Goal: Task Accomplishment & Management: Use online tool/utility

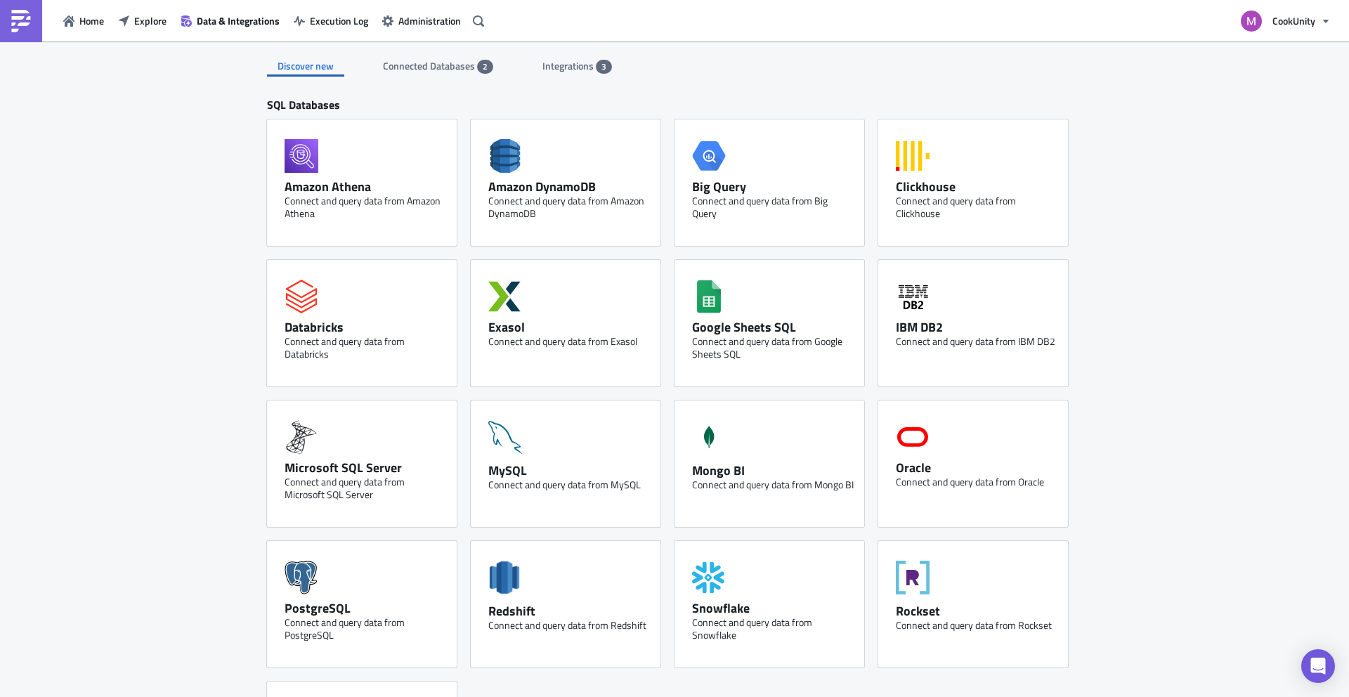
click at [560, 69] on span "Integrations" at bounding box center [568, 65] width 53 height 15
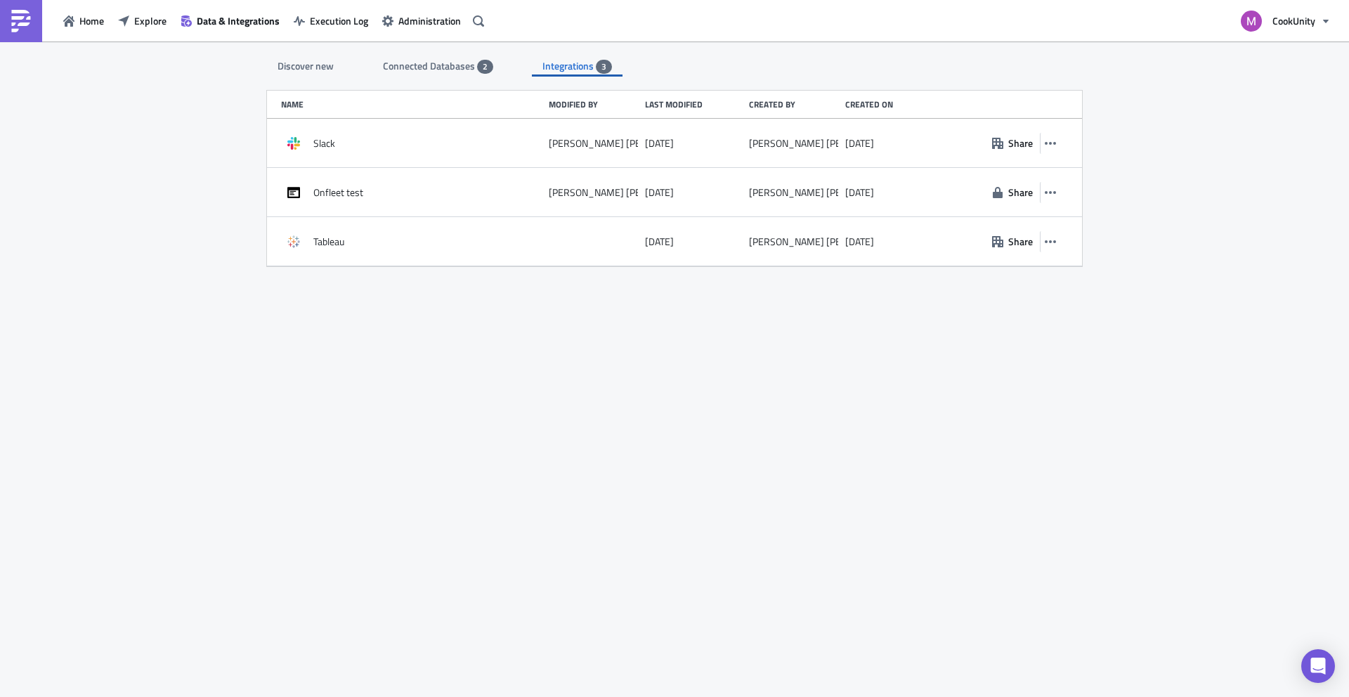
click at [454, 69] on span "Connected Databases" at bounding box center [430, 65] width 94 height 15
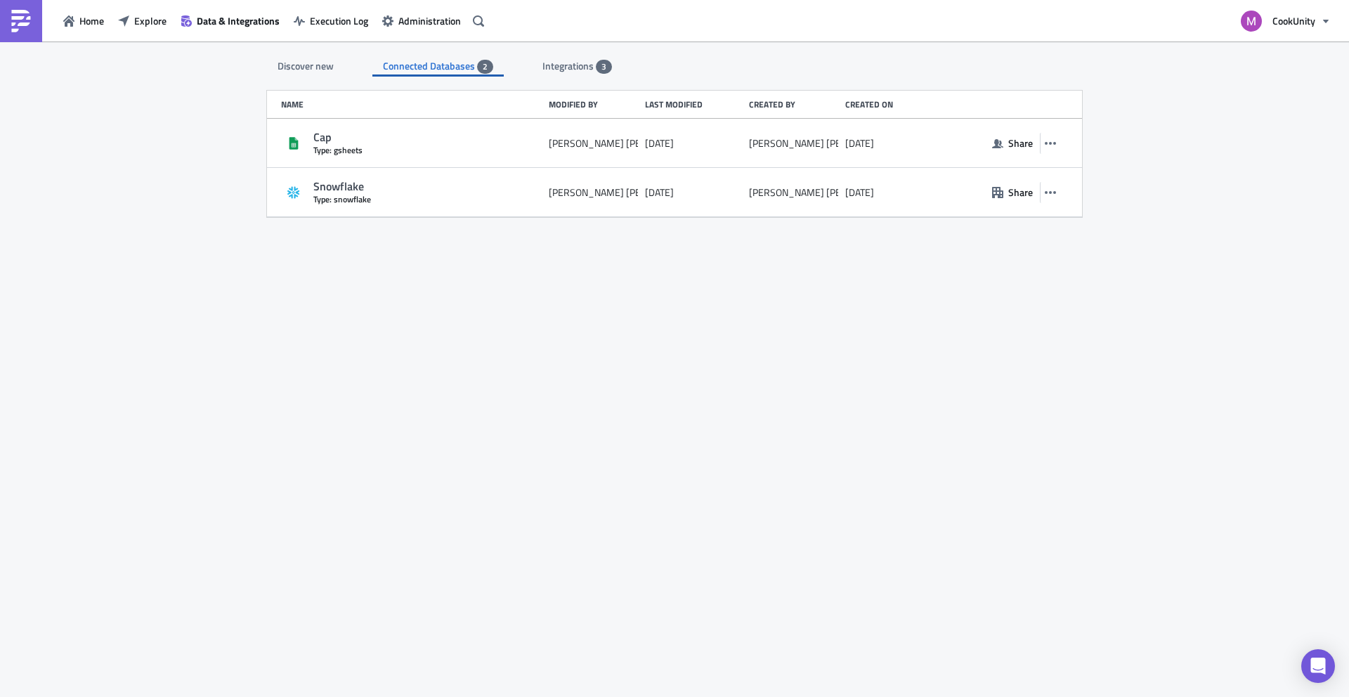
click at [329, 67] on div "Discover new" at bounding box center [305, 65] width 77 height 21
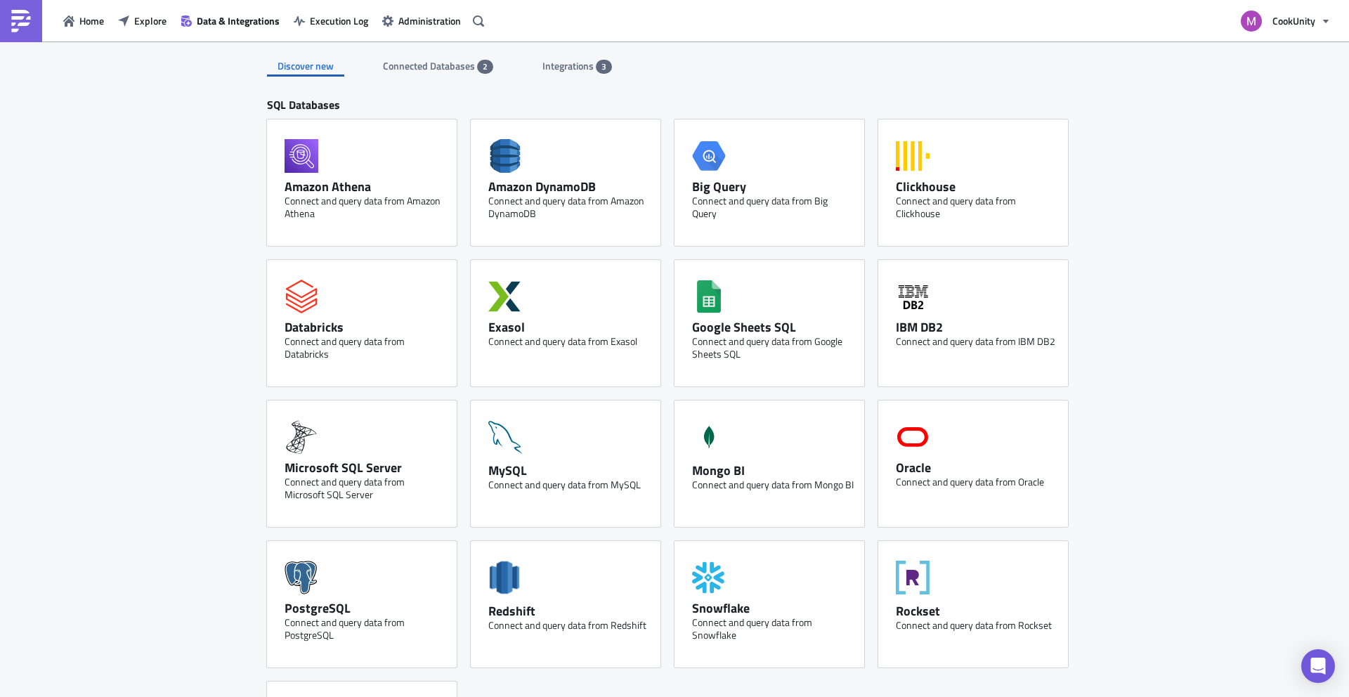
click at [445, 74] on div "Connected Databases 2" at bounding box center [438, 65] width 110 height 21
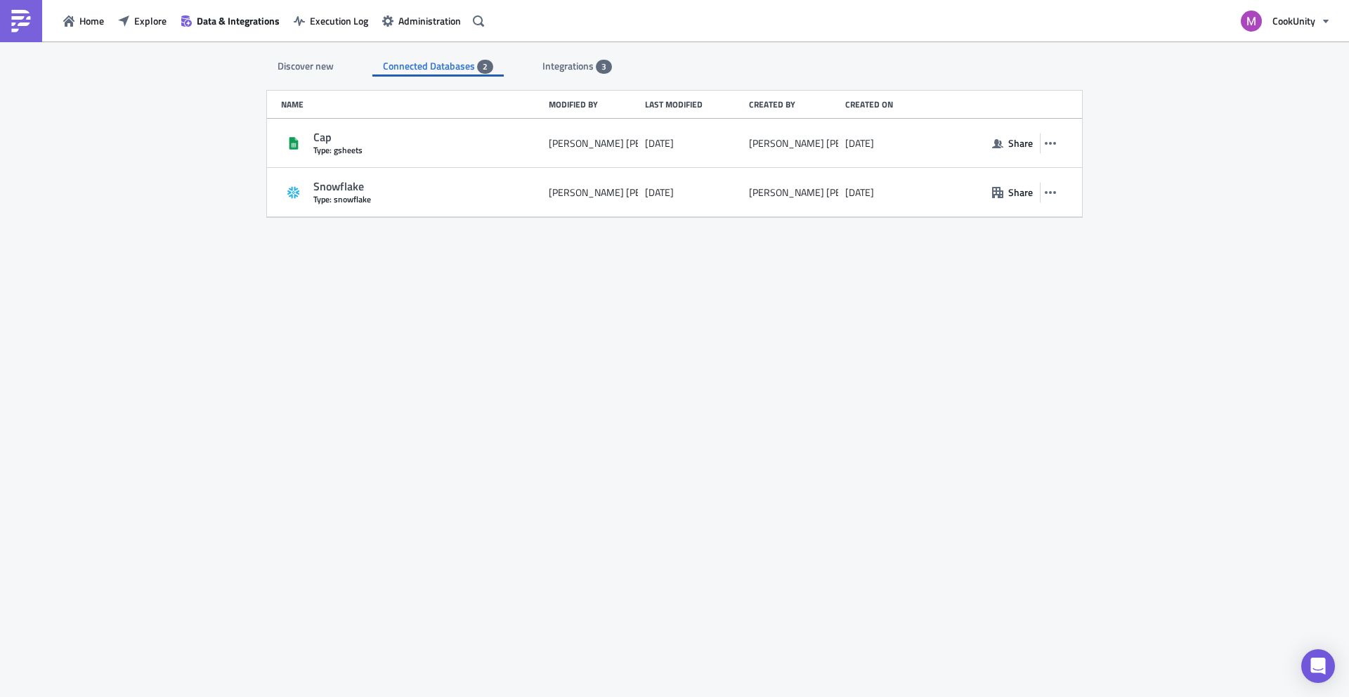
click at [507, 74] on div "Discover new Connected Databases 2 Integrations 3" at bounding box center [674, 58] width 815 height 35
click at [461, 73] on div "Connected Databases 2" at bounding box center [438, 65] width 110 height 21
click at [327, 73] on div "Discover new" at bounding box center [305, 65] width 77 height 21
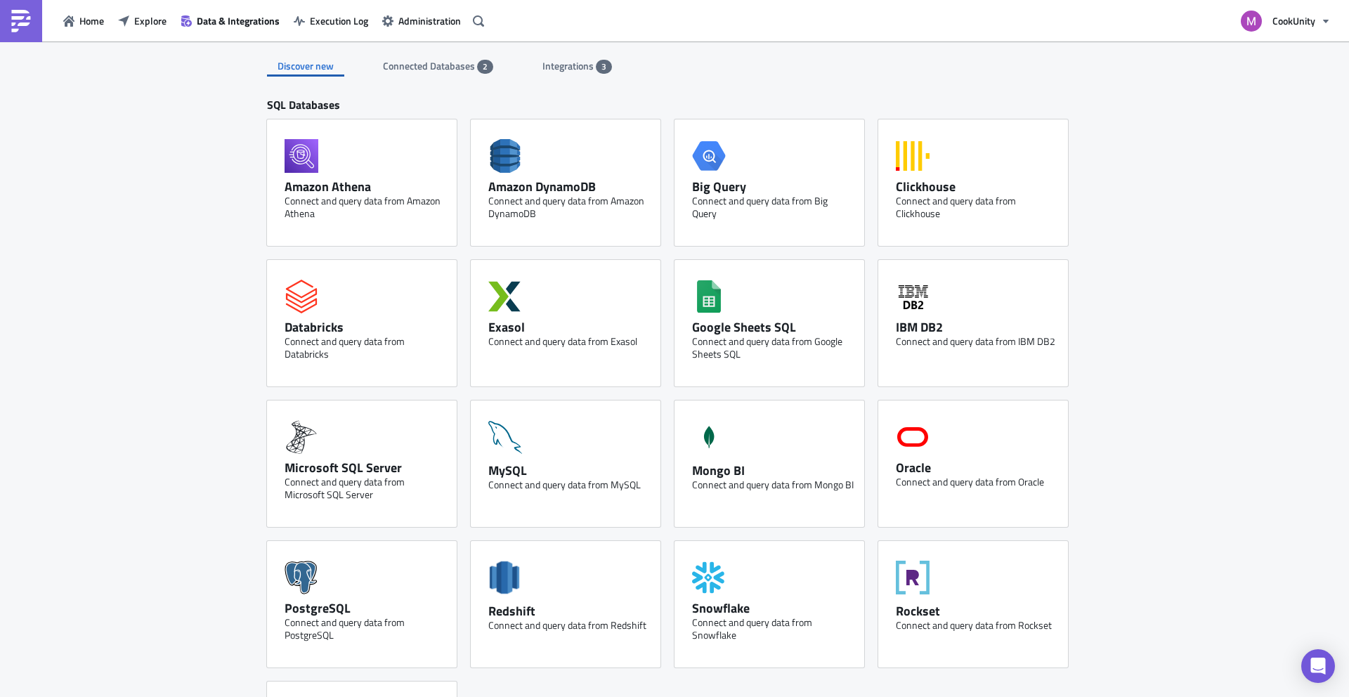
click at [445, 81] on div "Discover new Connected Databases 2 Integrations 3 SQL Databases Amazon Athena C…" at bounding box center [674, 663] width 843 height 1244
click at [445, 71] on span "Connected Databases" at bounding box center [430, 65] width 94 height 15
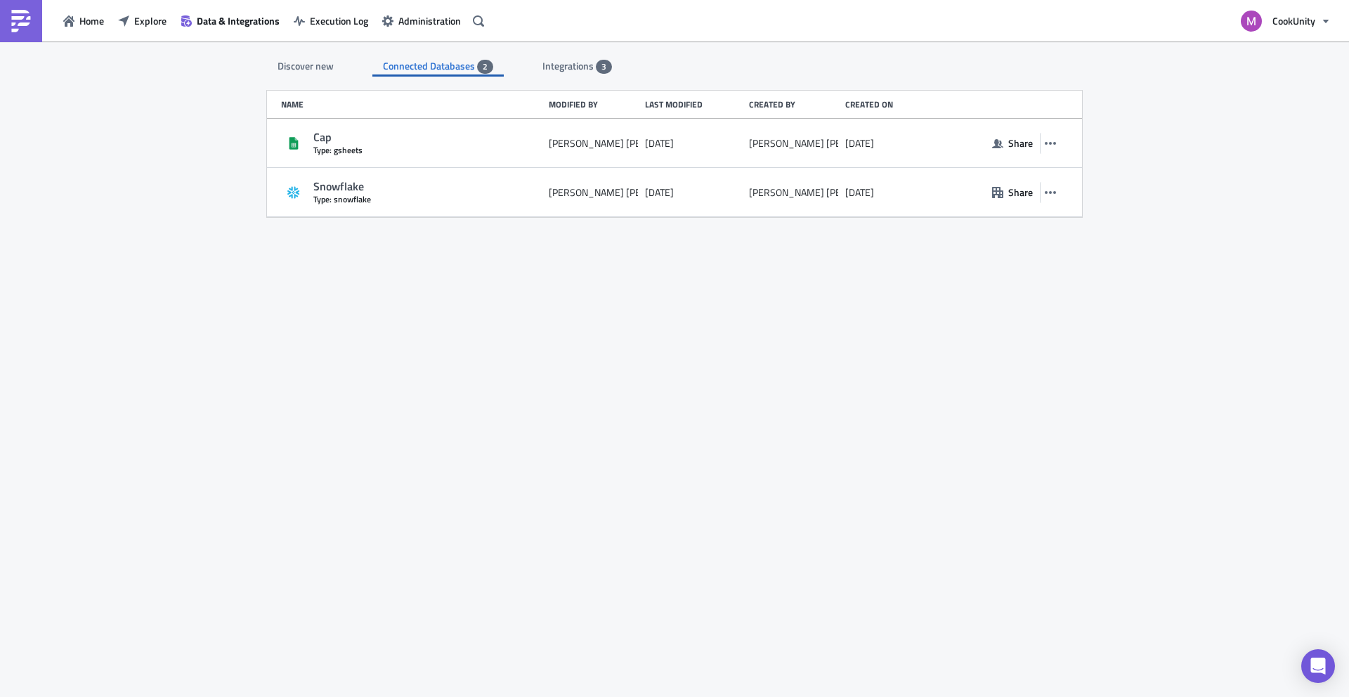
click at [322, 55] on div "Discover new" at bounding box center [305, 65] width 77 height 21
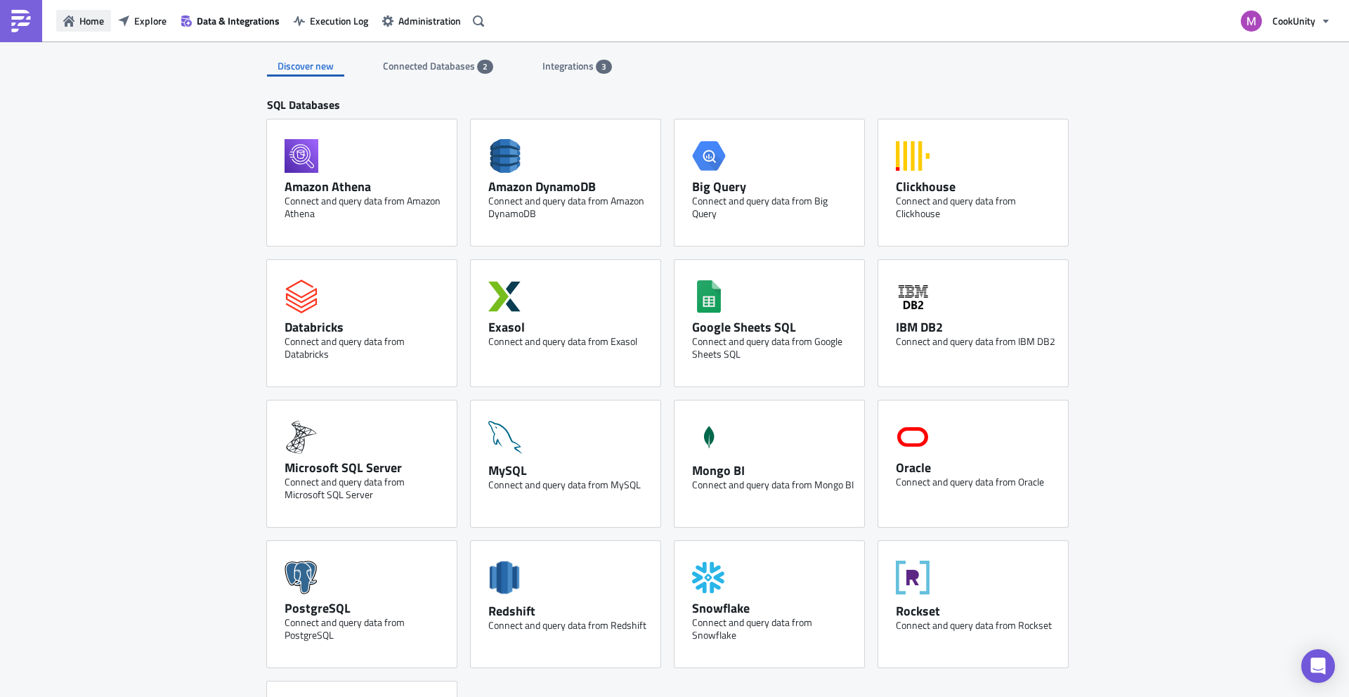
click at [86, 10] on button "Home" at bounding box center [83, 21] width 55 height 22
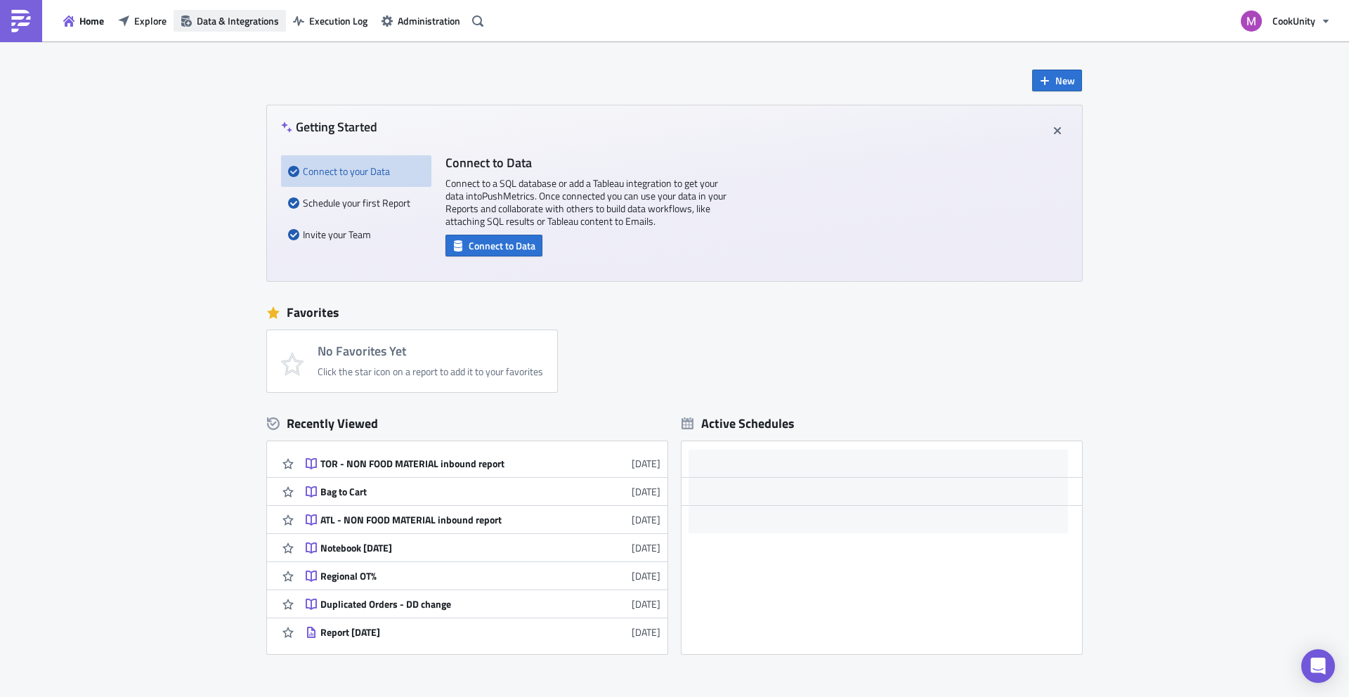
click at [207, 20] on span "Data & Integrations" at bounding box center [238, 20] width 82 height 15
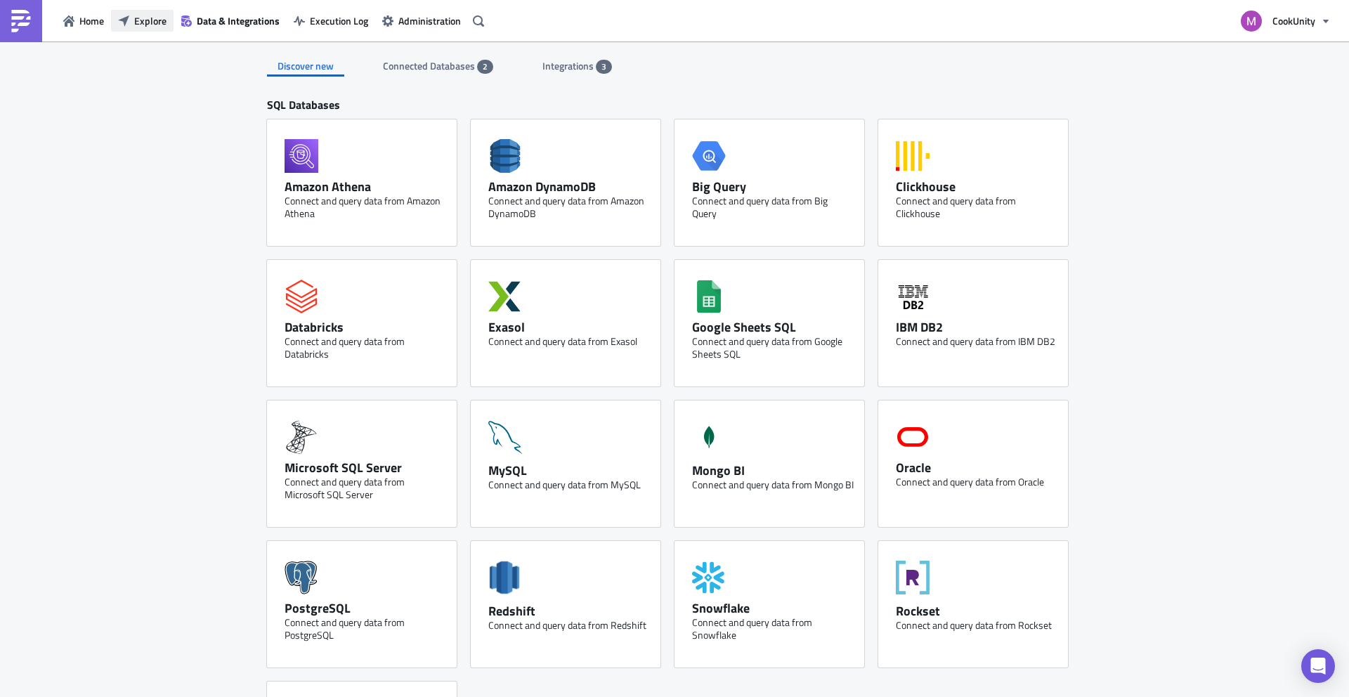
click at [141, 12] on button "Explore" at bounding box center [142, 21] width 63 height 22
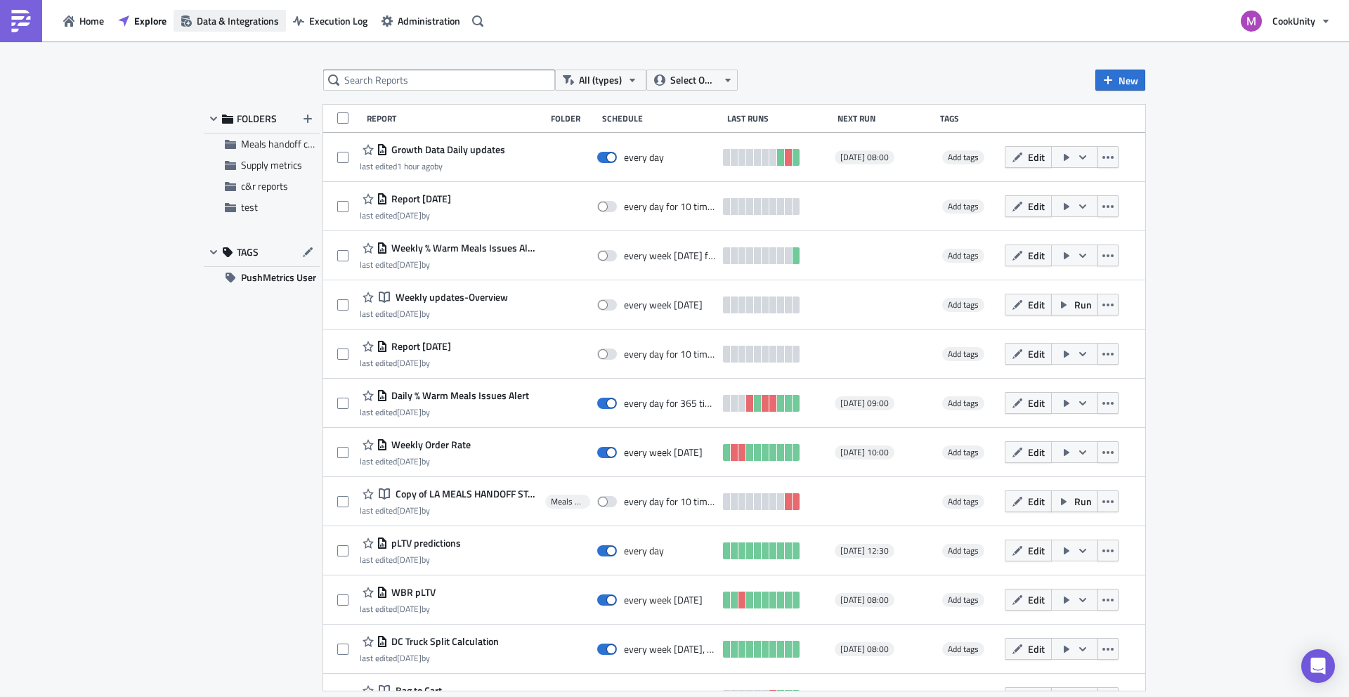
click at [199, 15] on span "Data & Integrations" at bounding box center [238, 20] width 82 height 15
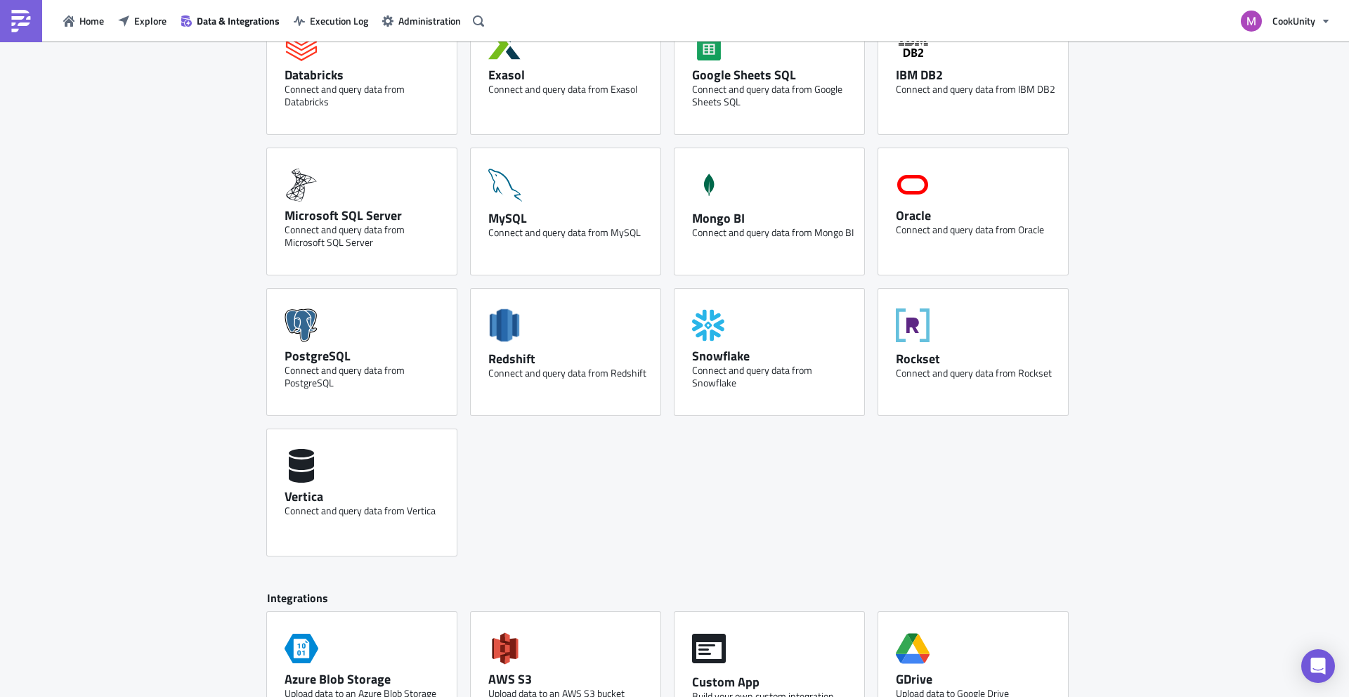
scroll to position [586, 0]
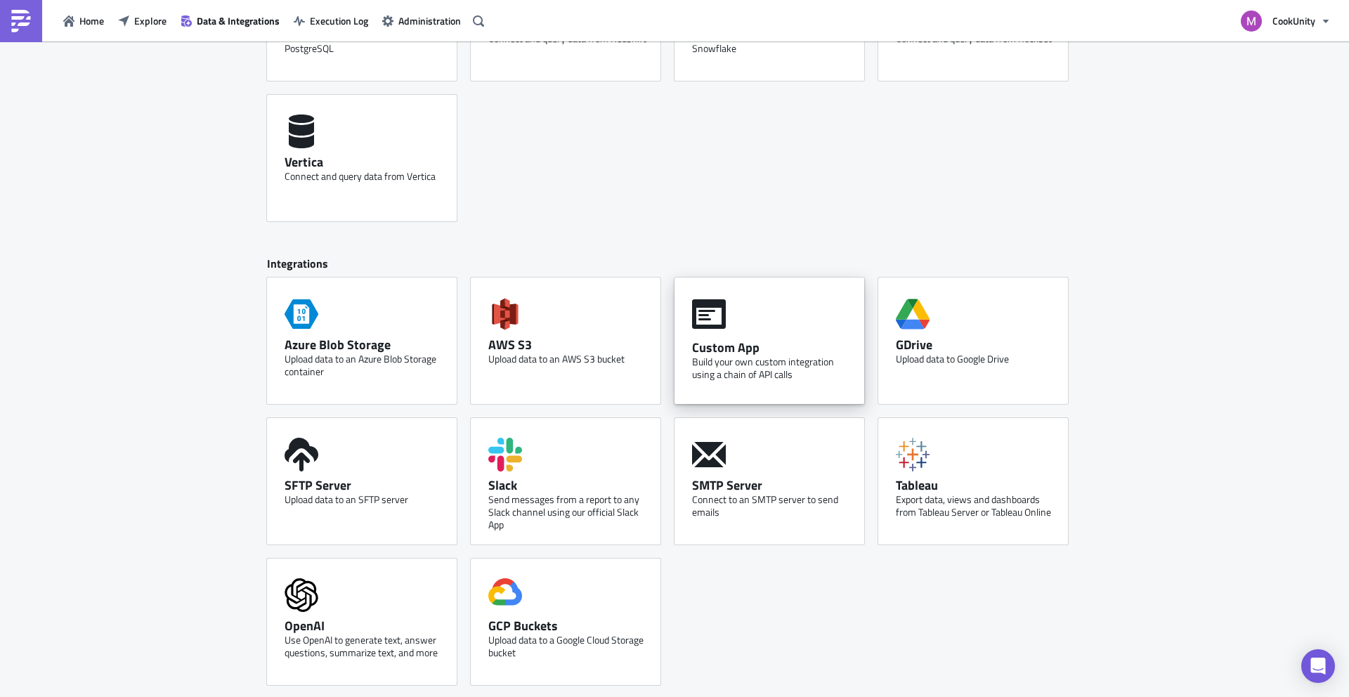
click at [741, 339] on div "Custom App" at bounding box center [773, 347] width 162 height 16
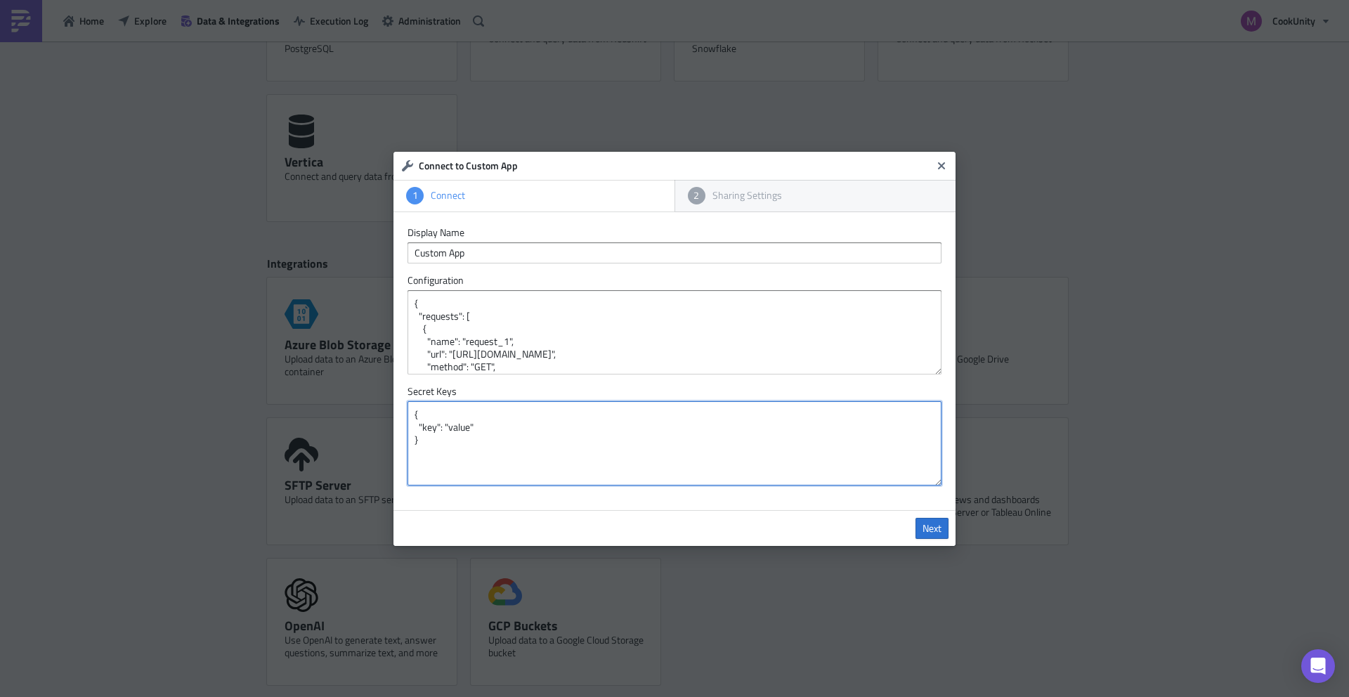
click at [442, 433] on textarea "{ "key": "value" }" at bounding box center [674, 443] width 534 height 84
click at [460, 428] on textarea "{ "key": "value" }" at bounding box center [674, 443] width 534 height 84
click at [486, 265] on form "Display Name Custom App Configuration { "requests": [ { "name": "request_1", "u…" at bounding box center [674, 355] width 534 height 259
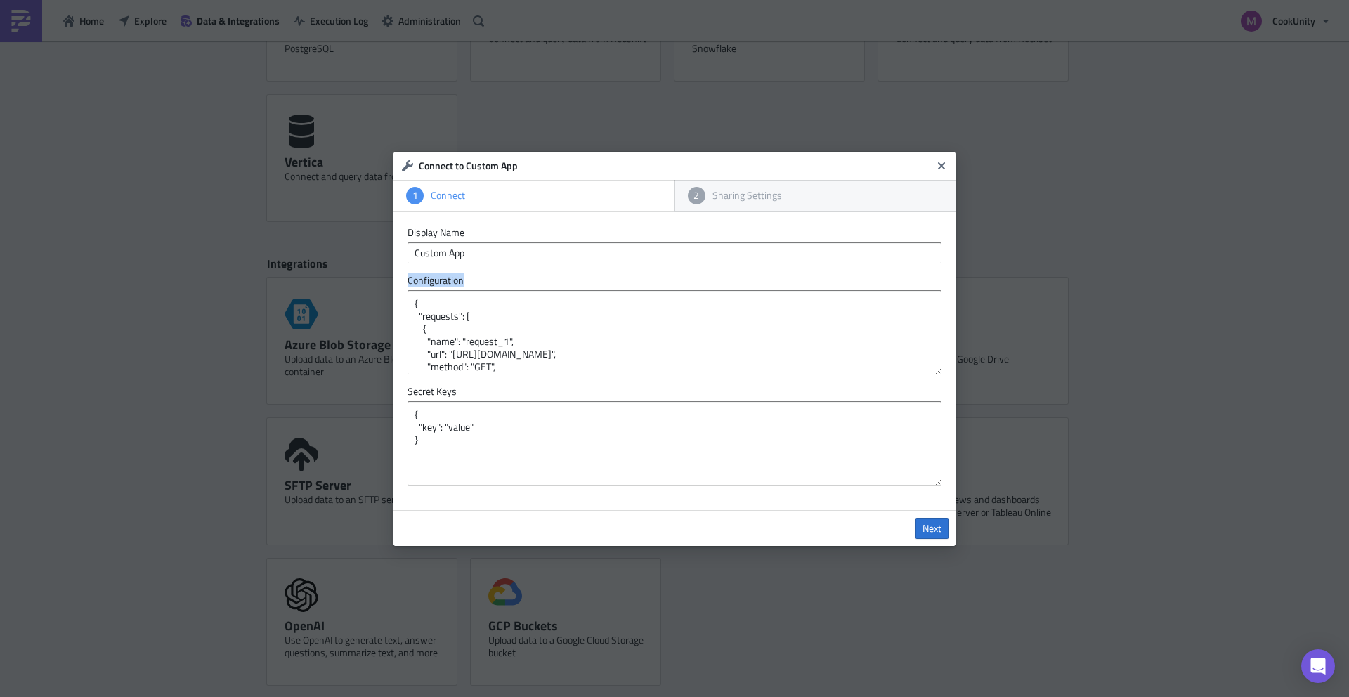
click at [486, 265] on form "Display Name Custom App Configuration { "requests": [ { "name": "request_1", "u…" at bounding box center [674, 355] width 534 height 259
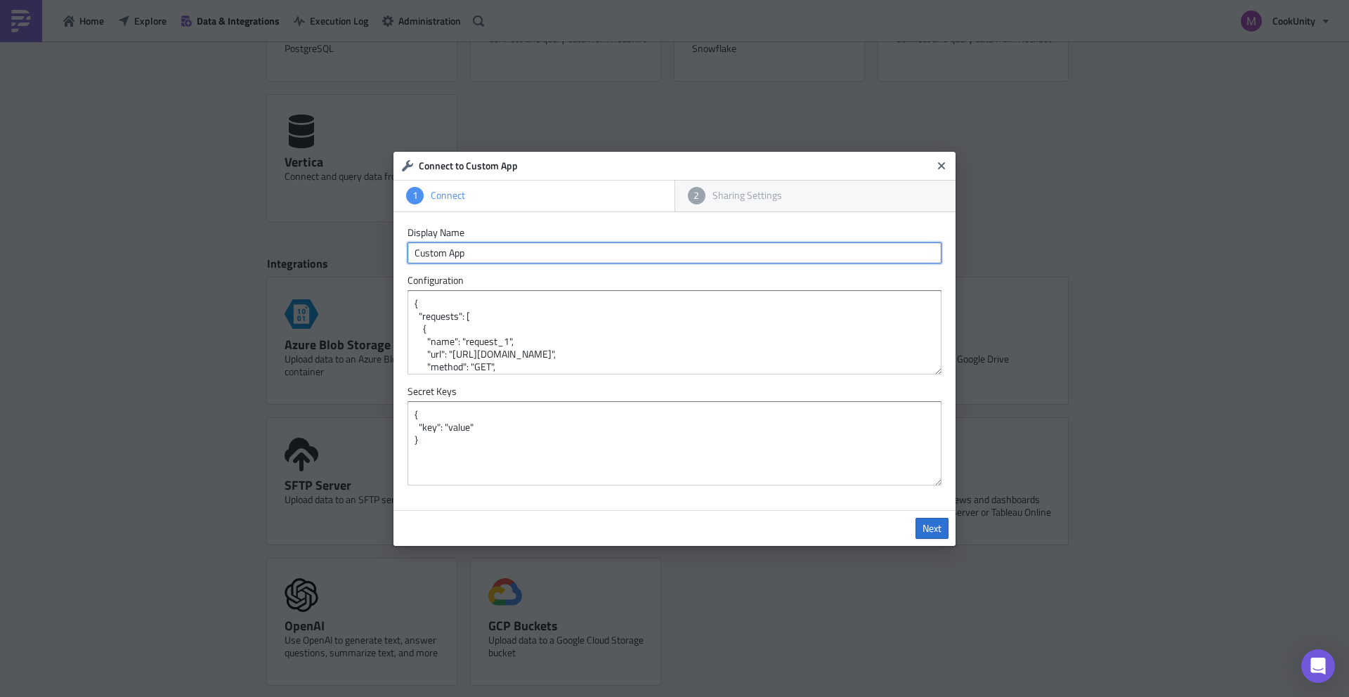
click at [486, 251] on input "Custom App" at bounding box center [674, 252] width 534 height 21
type input "On"
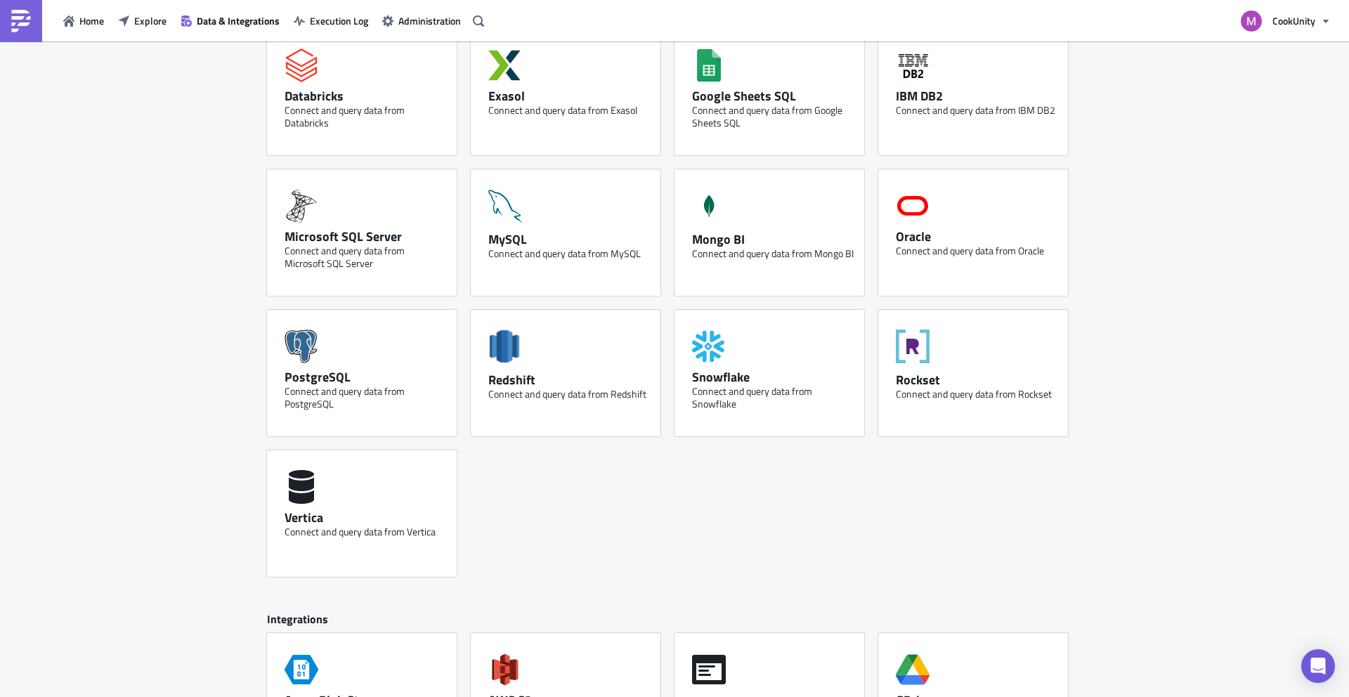
scroll to position [0, 0]
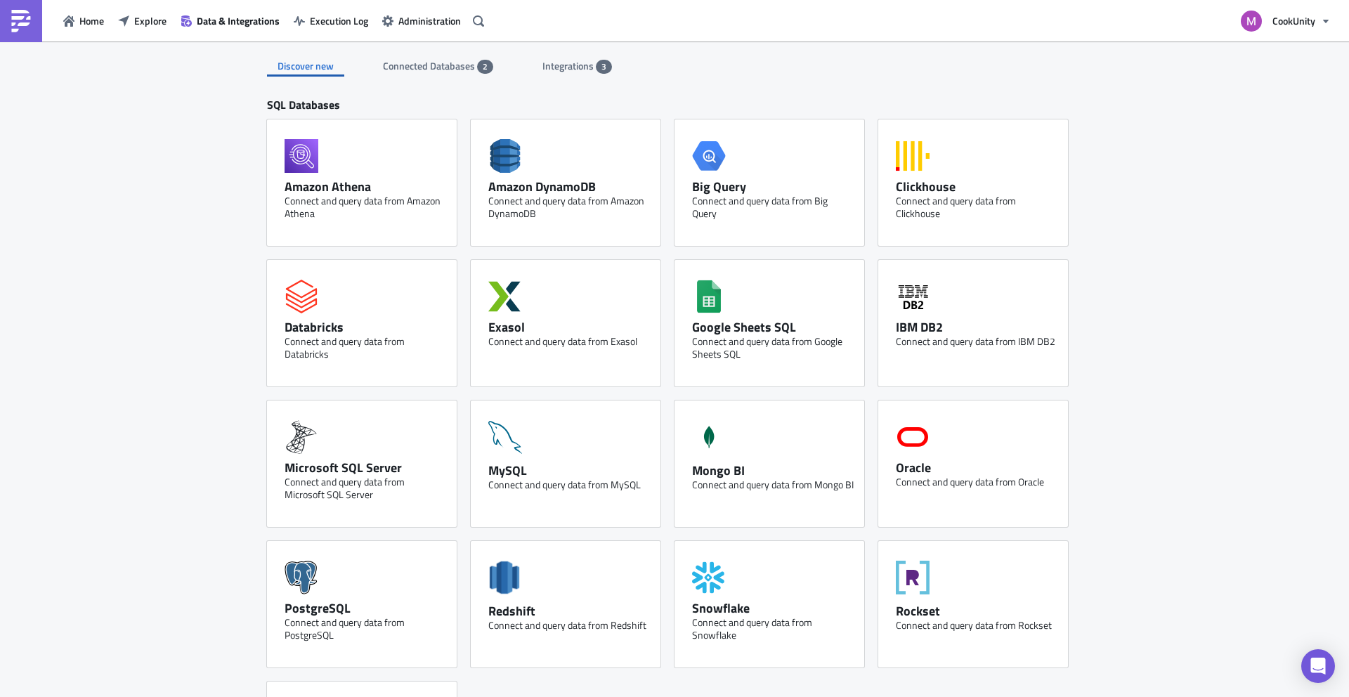
click at [460, 68] on span "Connected Databases" at bounding box center [430, 65] width 94 height 15
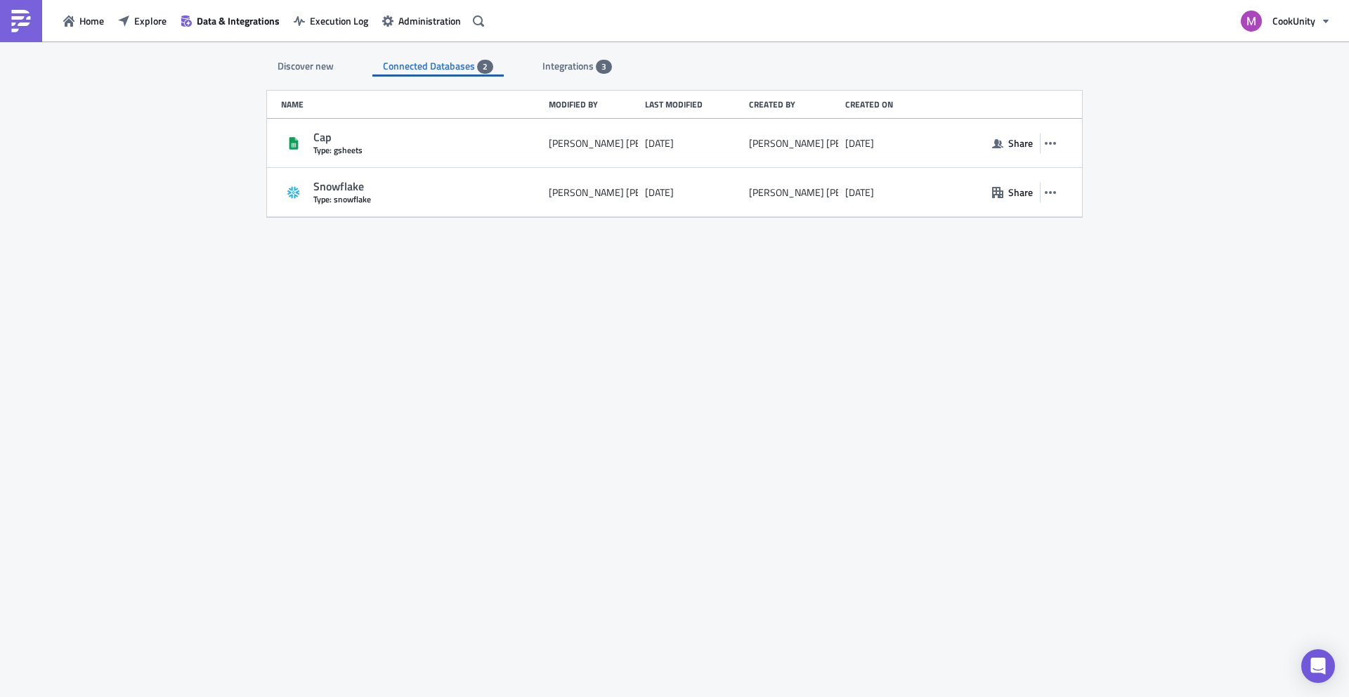
click at [561, 53] on div "Discover new Connected Databases 2 Integrations 3" at bounding box center [674, 58] width 815 height 35
click at [563, 66] on span "Integrations" at bounding box center [568, 65] width 53 height 15
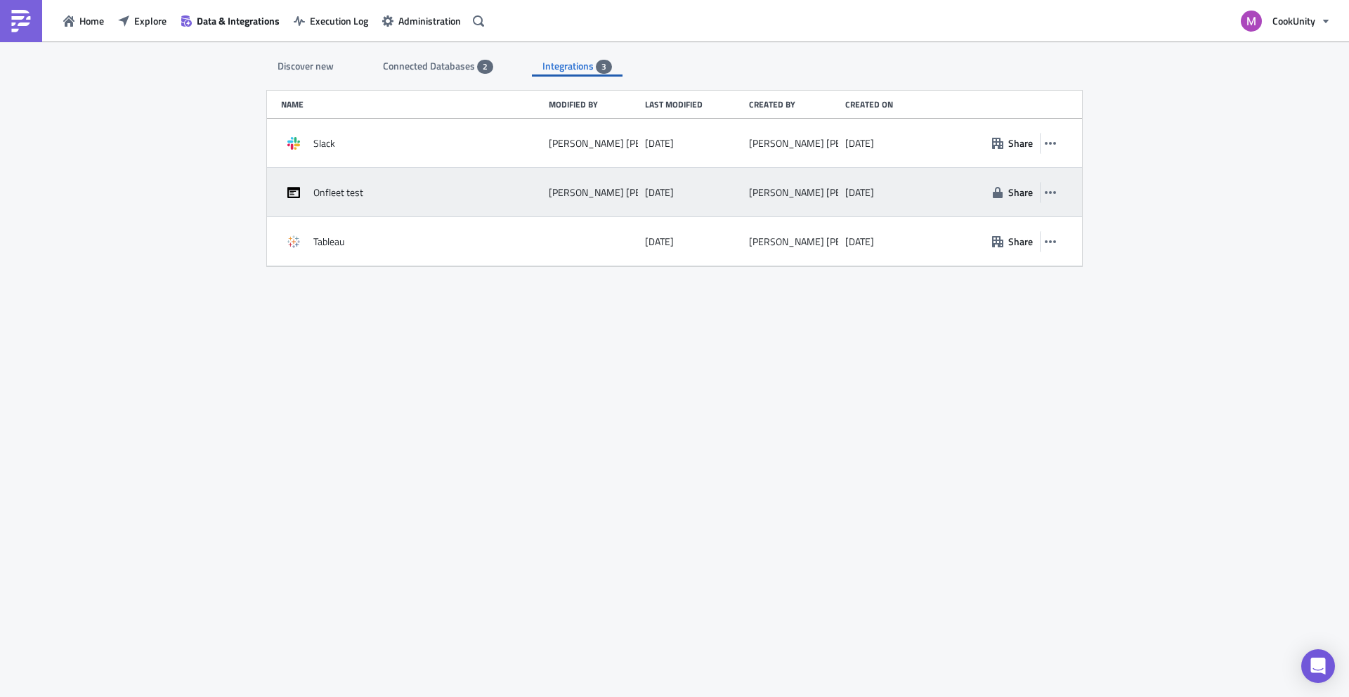
click at [315, 192] on span "Onfleet test" at bounding box center [338, 192] width 50 height 13
click at [1044, 193] on icon "button" at bounding box center [1049, 192] width 11 height 11
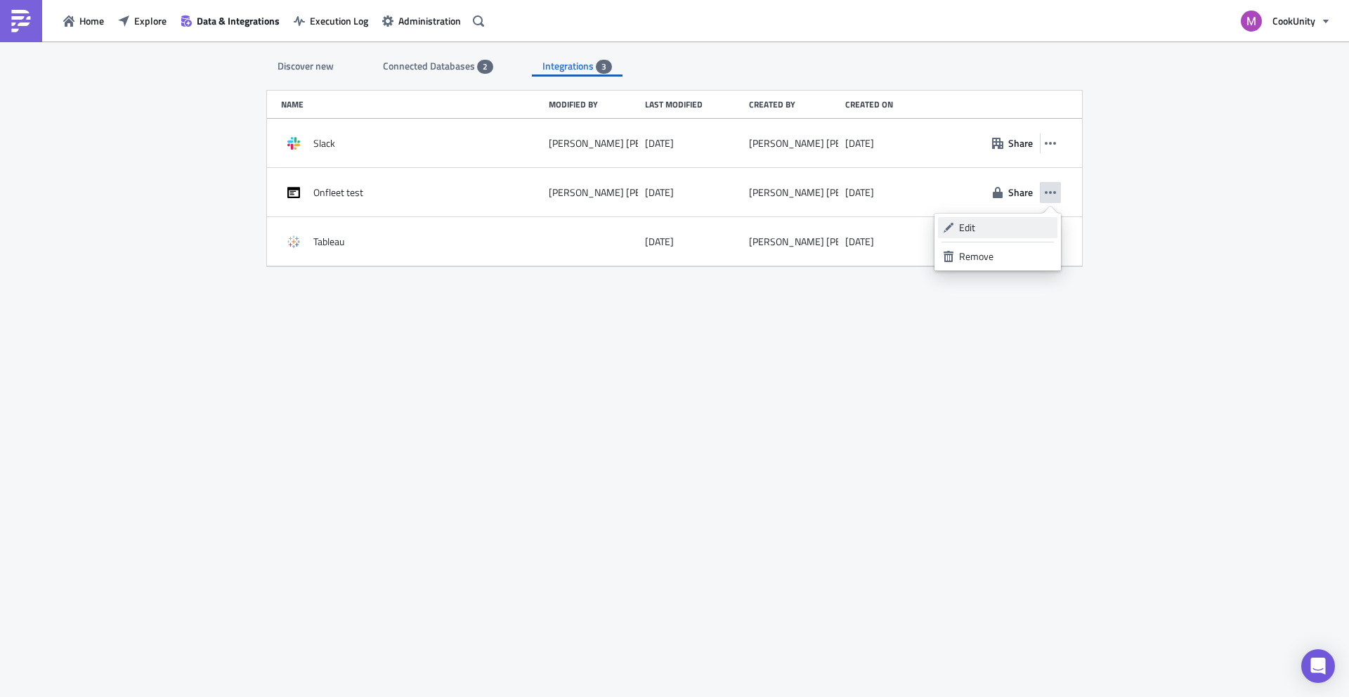
click at [989, 228] on div "Edit" at bounding box center [1005, 228] width 93 height 14
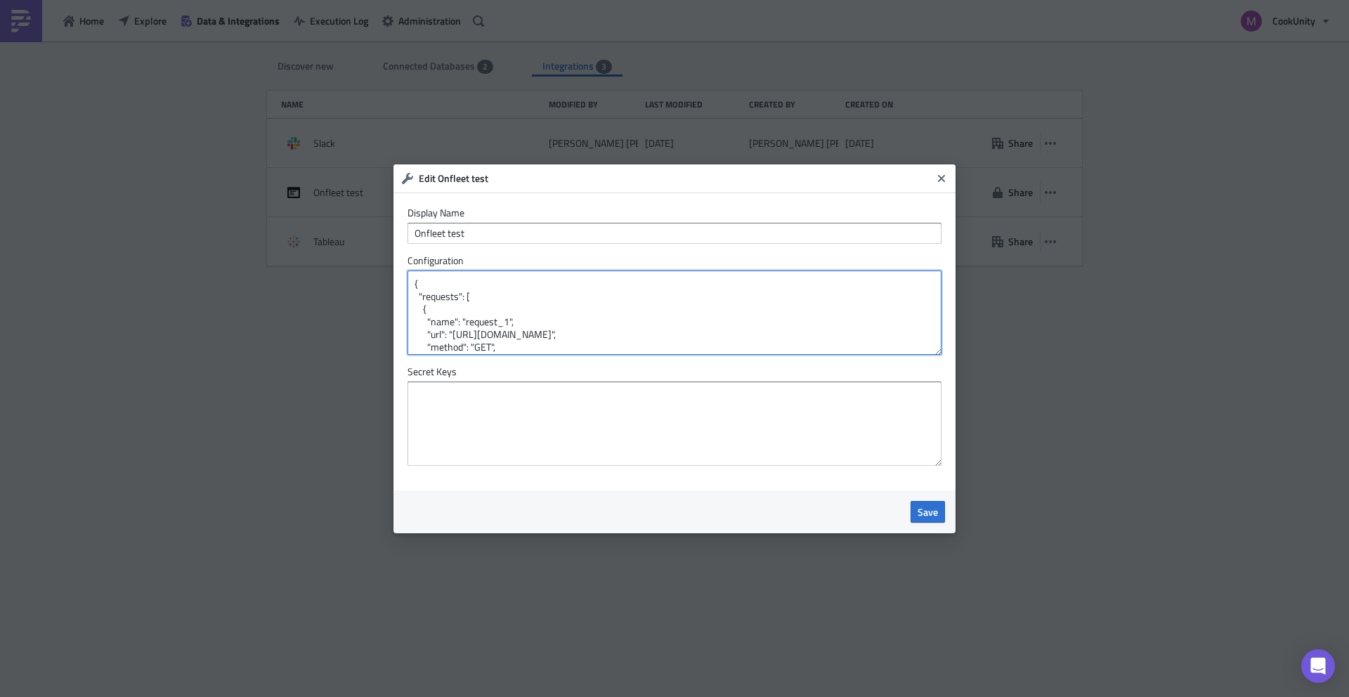
click at [528, 315] on textarea "{ "requests": [ { "name": "request_1", "url": "[URL][DOMAIN_NAME]", "method": "…" at bounding box center [674, 312] width 534 height 84
click at [489, 323] on textarea "{ "requests": [ { "name": "request_1", "url": "[URL][DOMAIN_NAME]", "method": "…" at bounding box center [674, 312] width 534 height 84
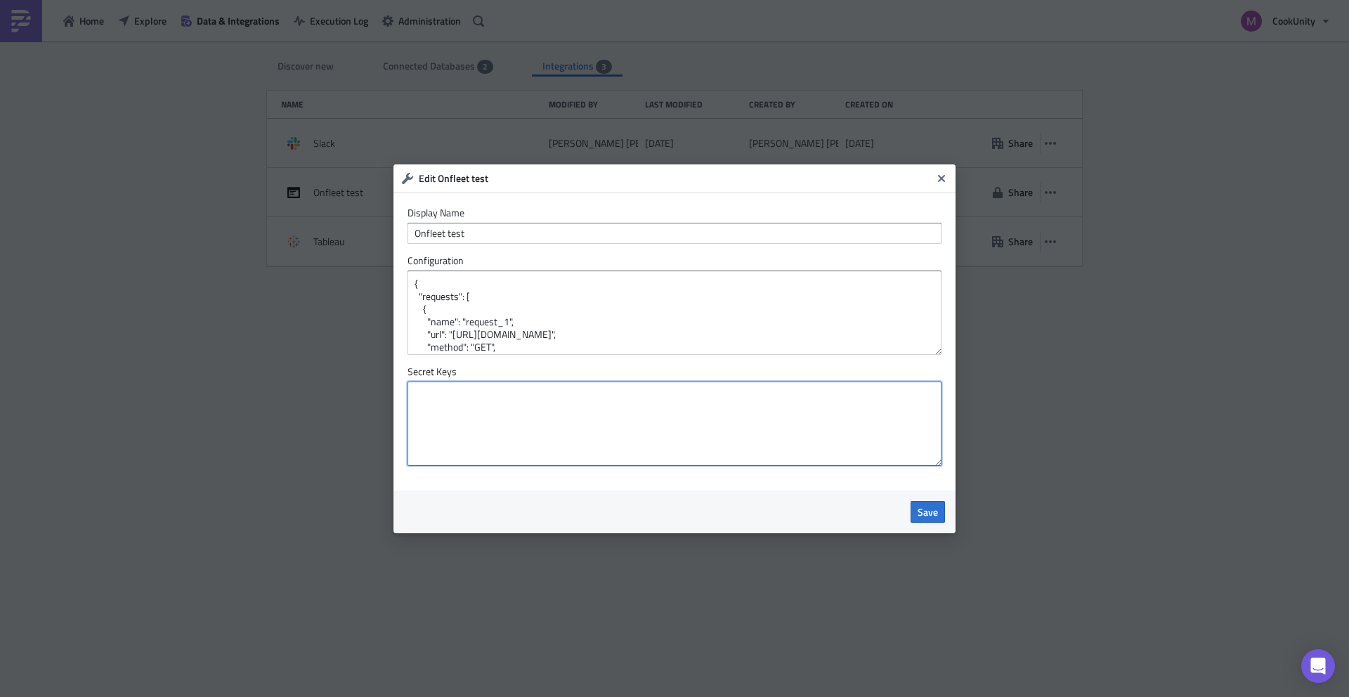
click at [496, 394] on textarea at bounding box center [674, 423] width 534 height 84
click at [477, 415] on textarea at bounding box center [674, 423] width 534 height 84
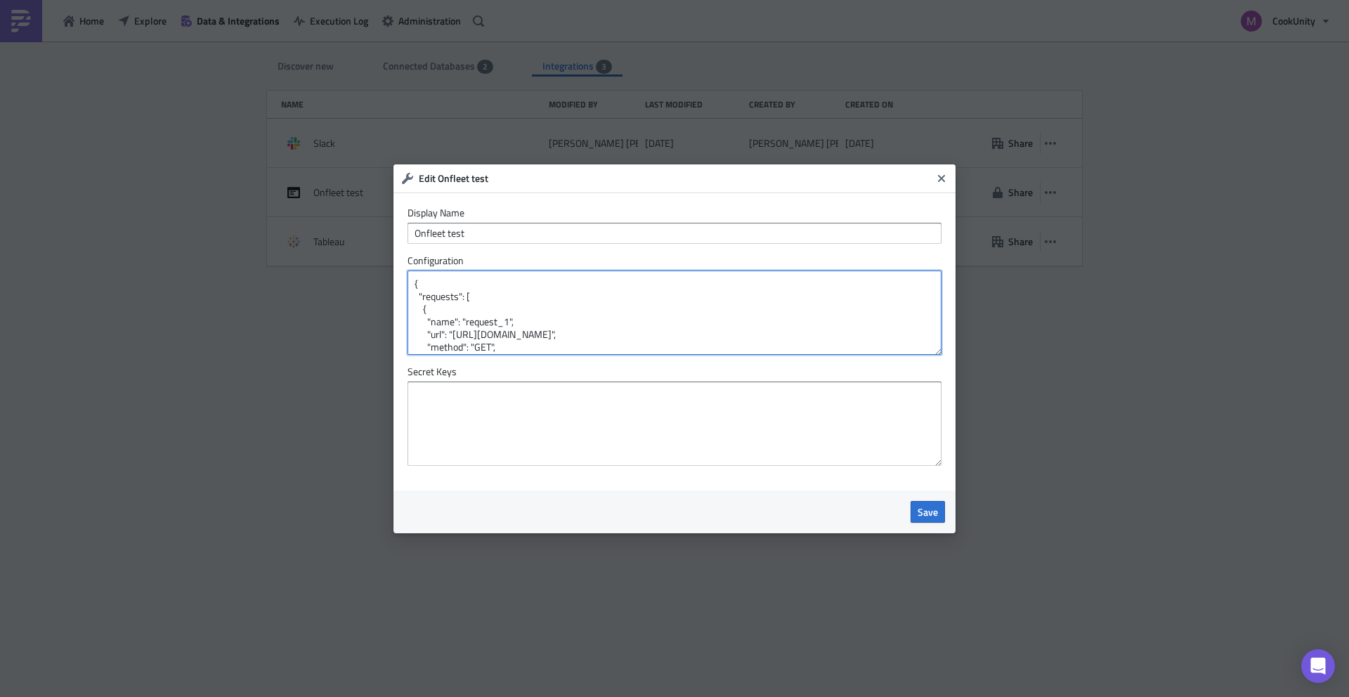
click at [490, 318] on textarea "{ "requests": [ { "name": "request_1", "url": "[URL][DOMAIN_NAME]", "method": "…" at bounding box center [674, 312] width 534 height 84
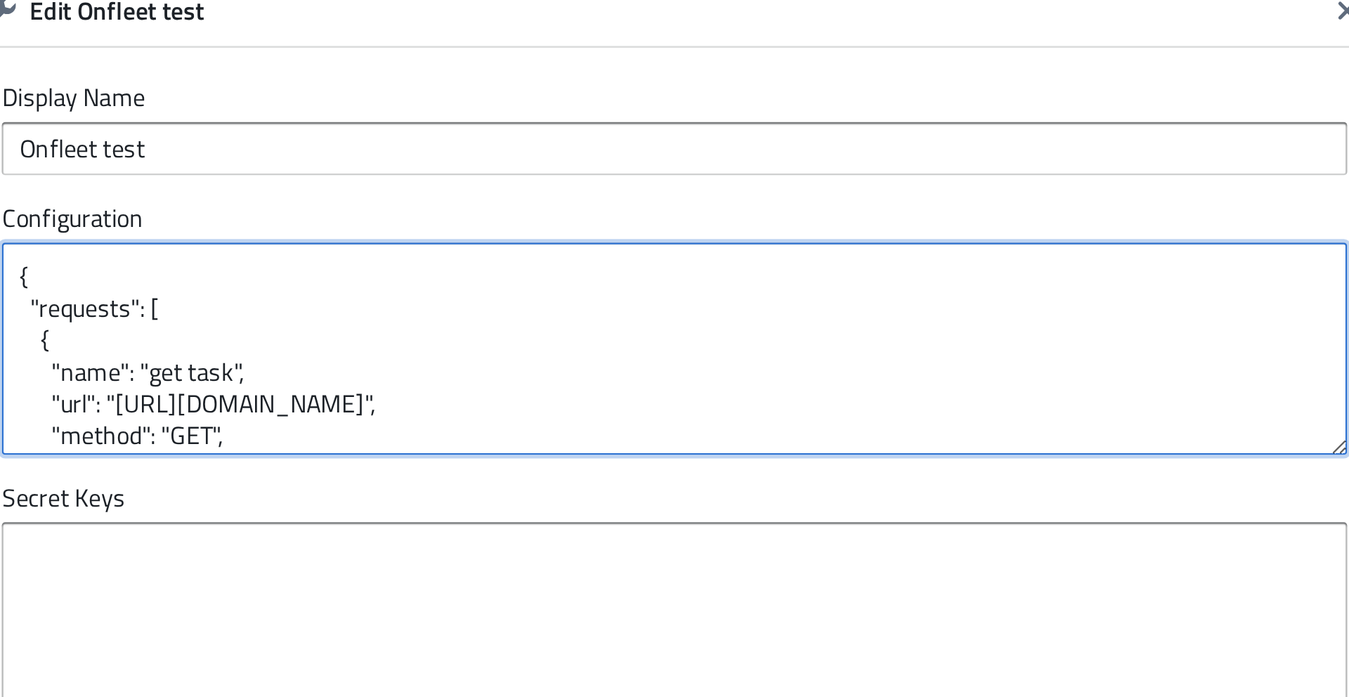
click at [617, 347] on textarea "{ "requests": [ { "name": "get task", "url": "[URL][DOMAIN_NAME]", "method": "G…" at bounding box center [674, 312] width 534 height 84
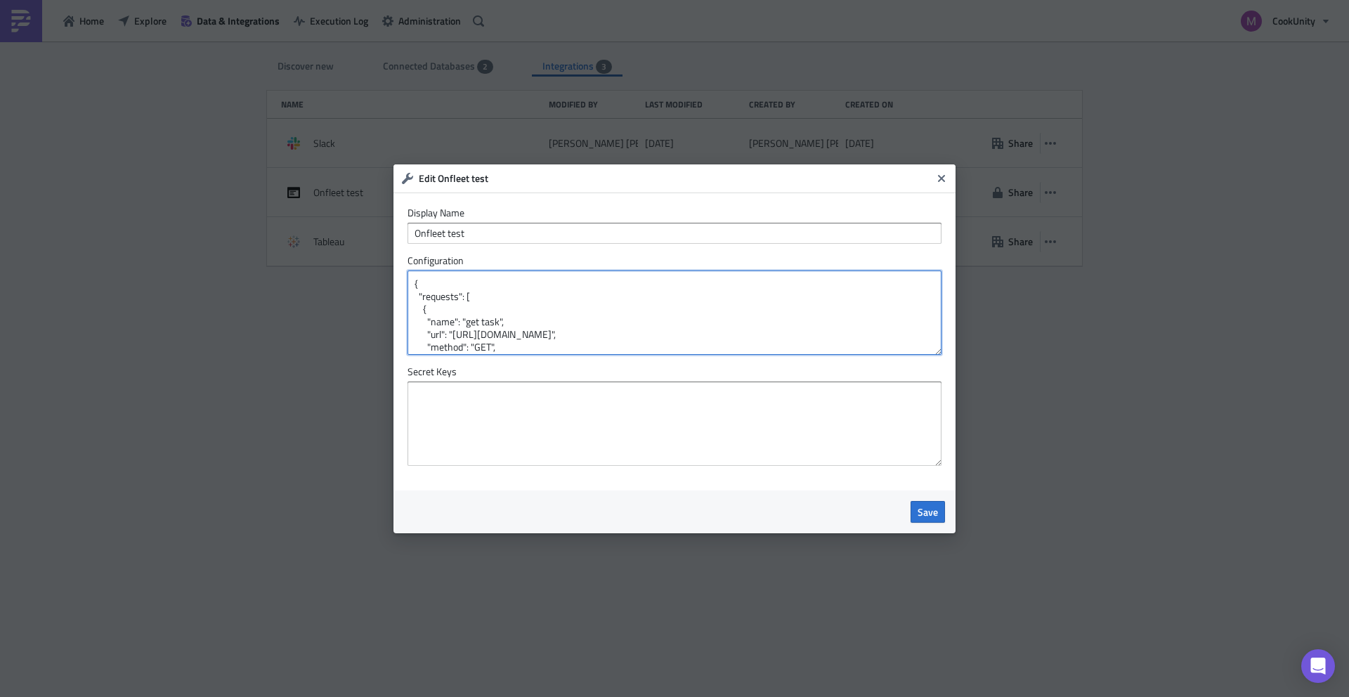
type textarea "{ "requests": [ { "name": "get task", "url": "[URL][DOMAIN_NAME]", "method": "G…"
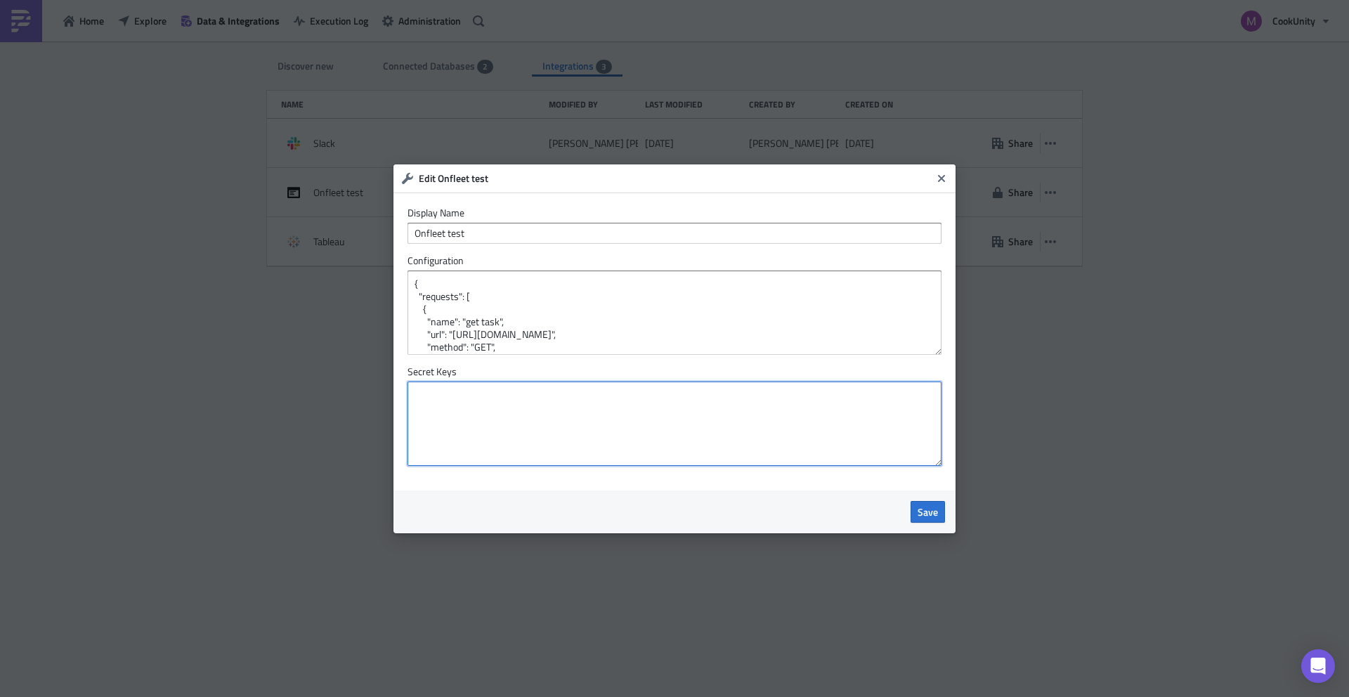
click at [569, 452] on textarea at bounding box center [674, 423] width 534 height 84
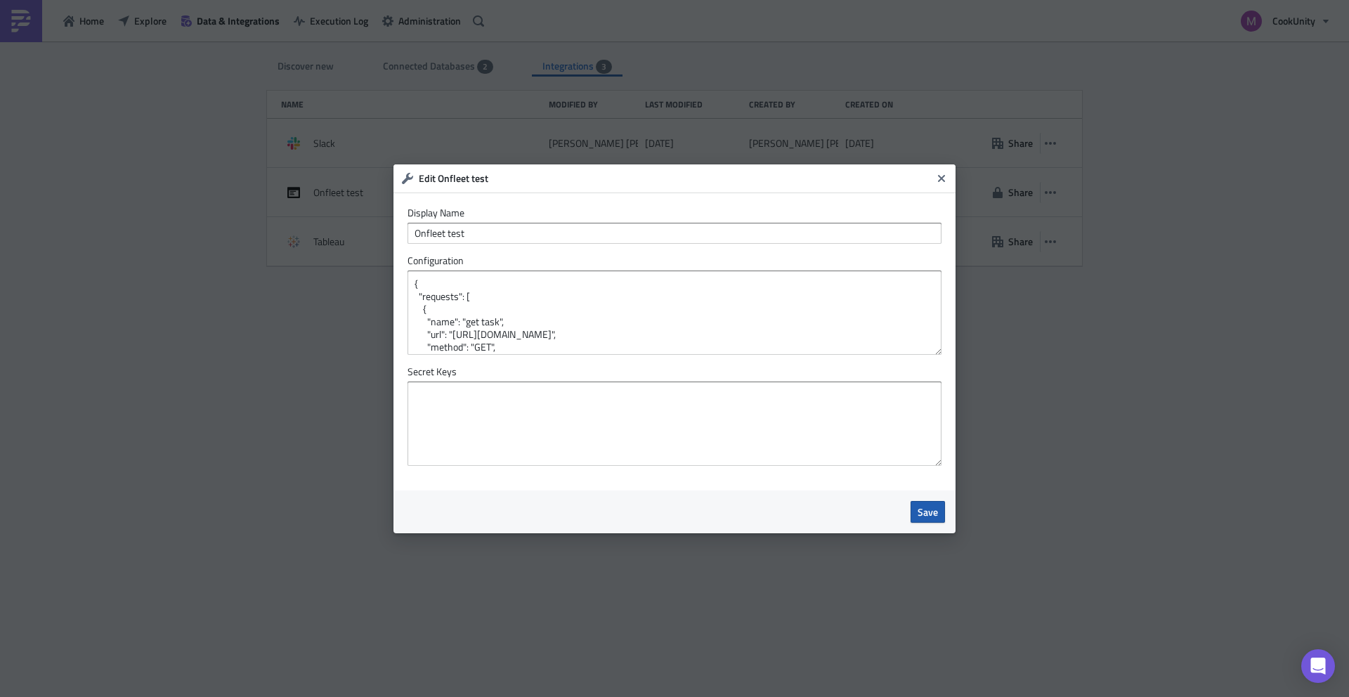
click at [938, 513] on button "Save" at bounding box center [927, 512] width 34 height 22
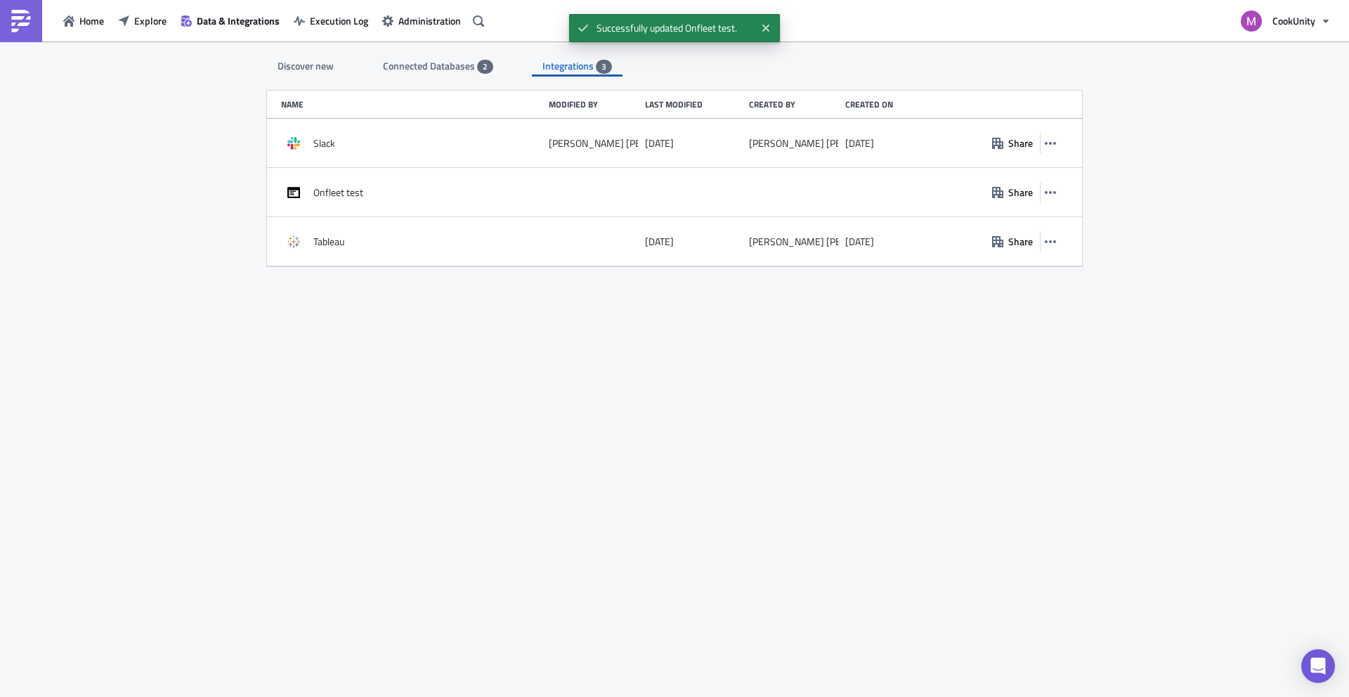
click at [315, 65] on div "Discover new" at bounding box center [305, 65] width 77 height 21
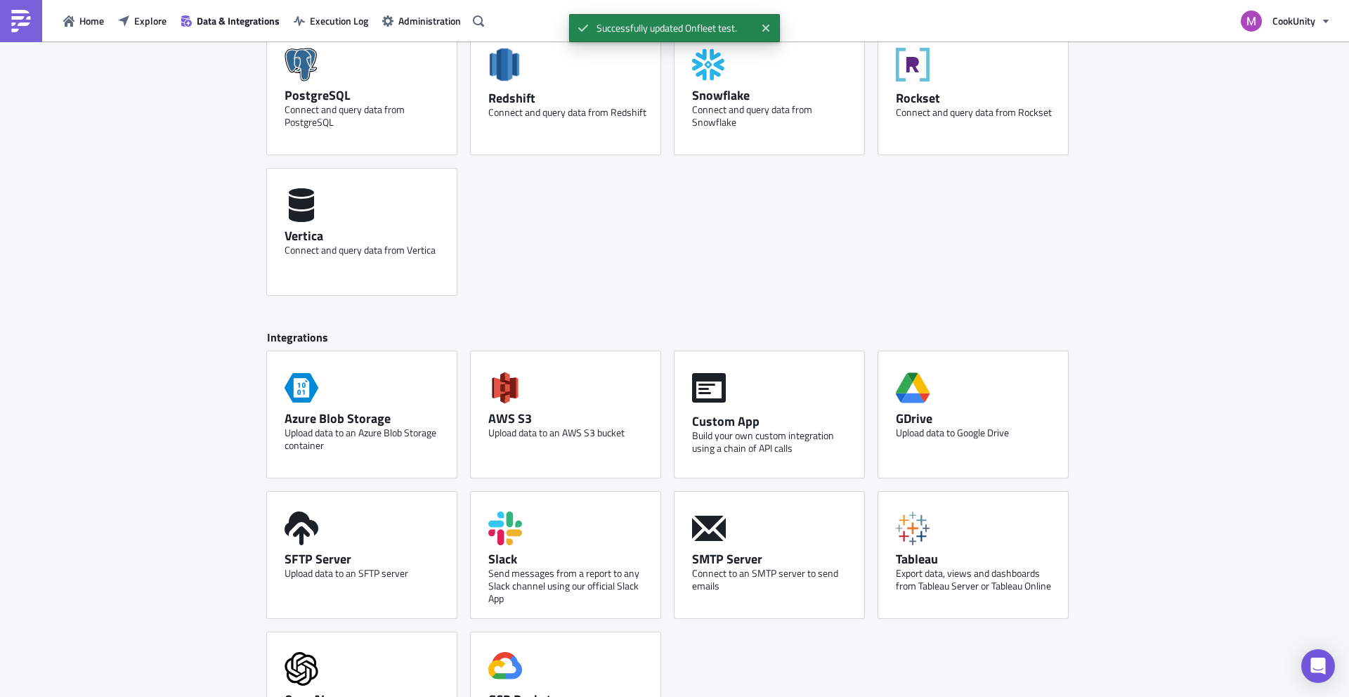
scroll to position [586, 0]
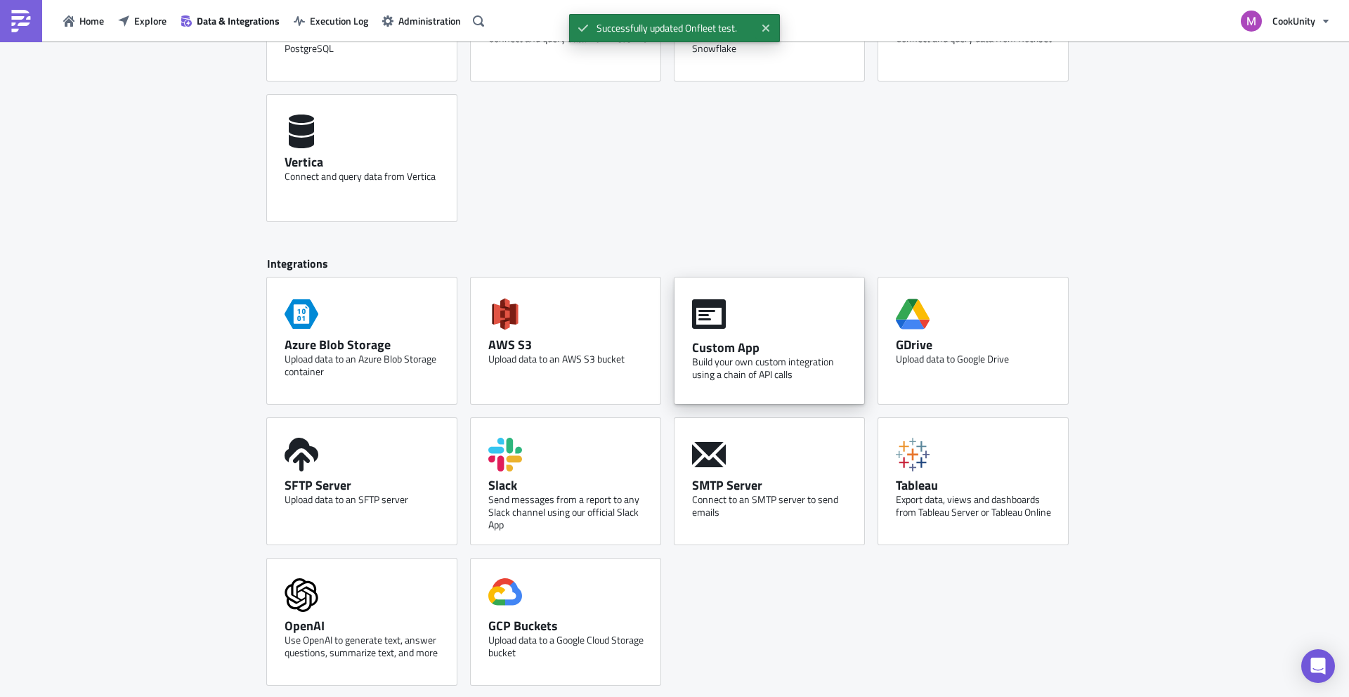
click at [742, 343] on div "Custom App" at bounding box center [773, 347] width 162 height 16
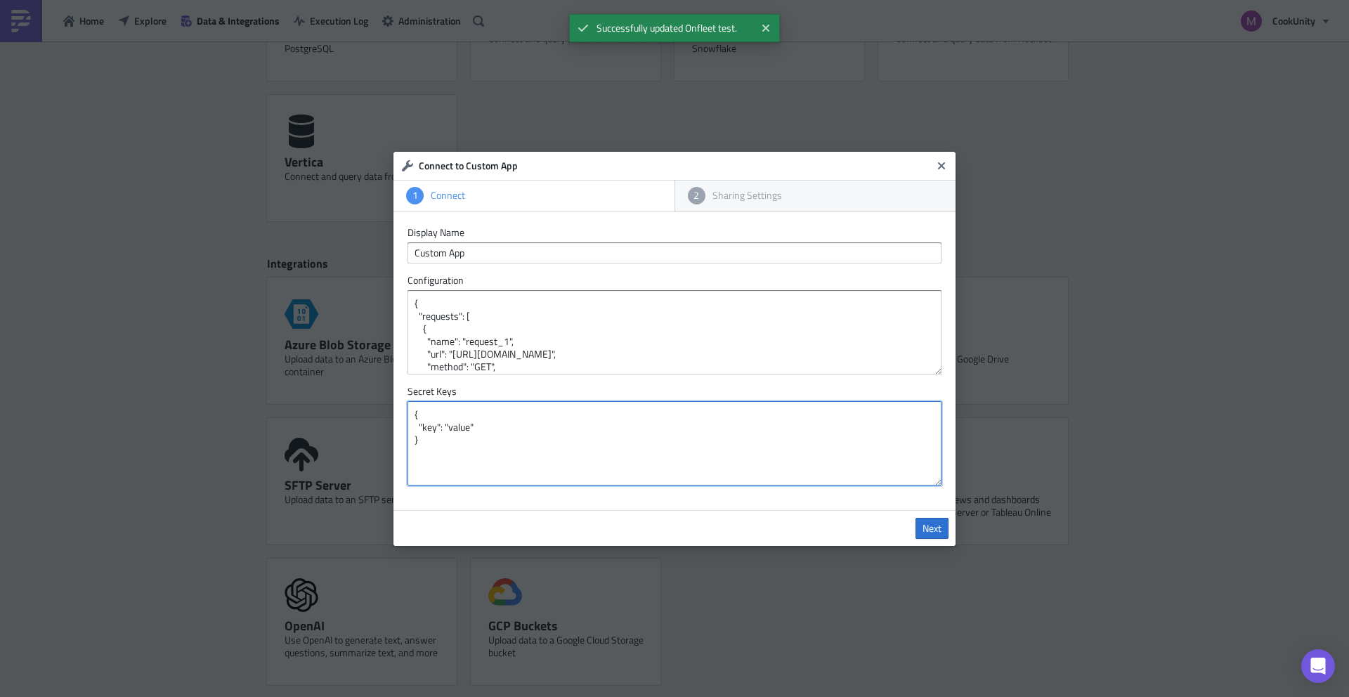
drag, startPoint x: 476, startPoint y: 455, endPoint x: 389, endPoint y: 374, distance: 118.8
click at [389, 376] on div "Connect to Custom App 1 Connect 2 Sharing Settings Display Name Custom App Conf…" at bounding box center [674, 348] width 1349 height 697
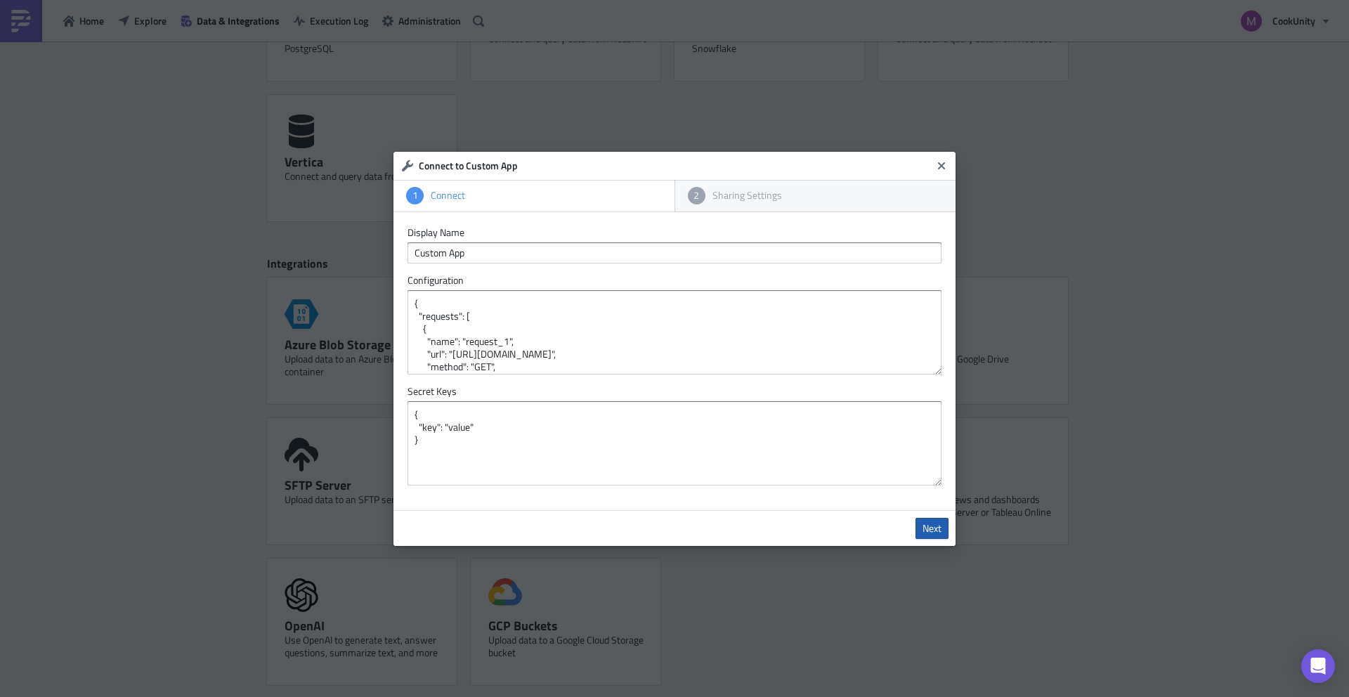
click at [933, 525] on span "Next" at bounding box center [931, 528] width 19 height 13
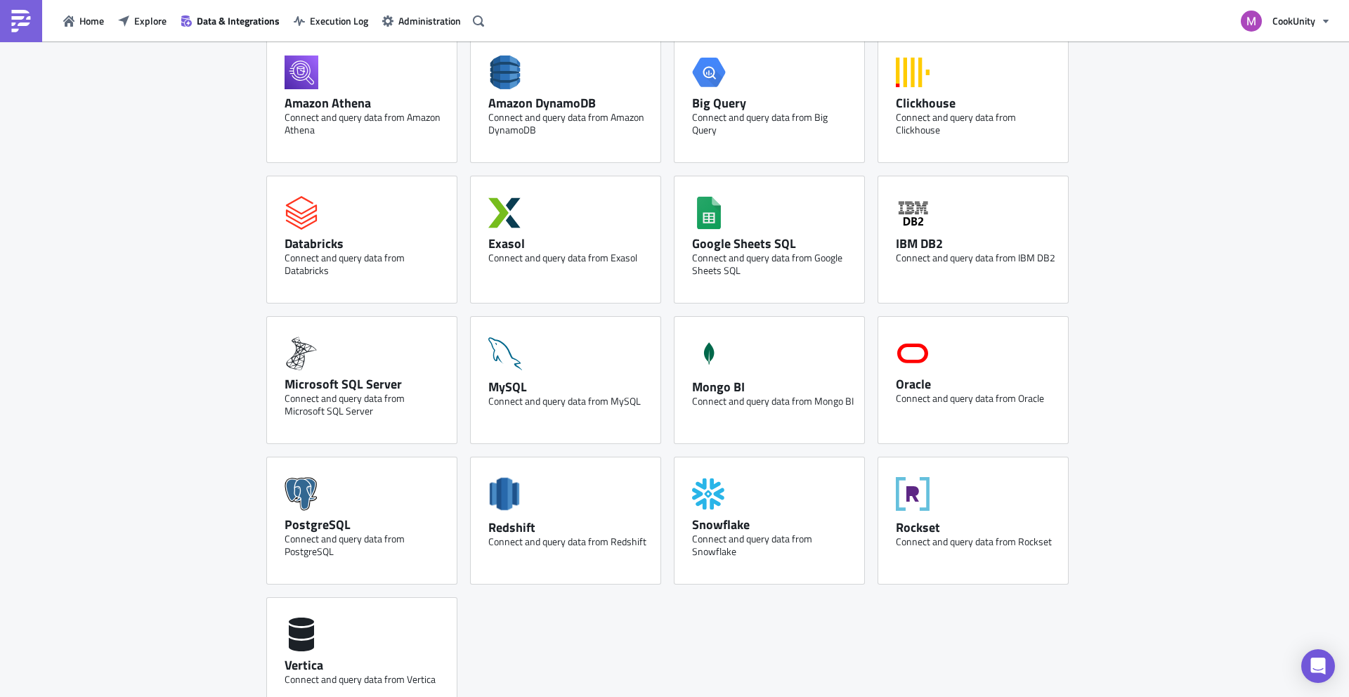
scroll to position [0, 0]
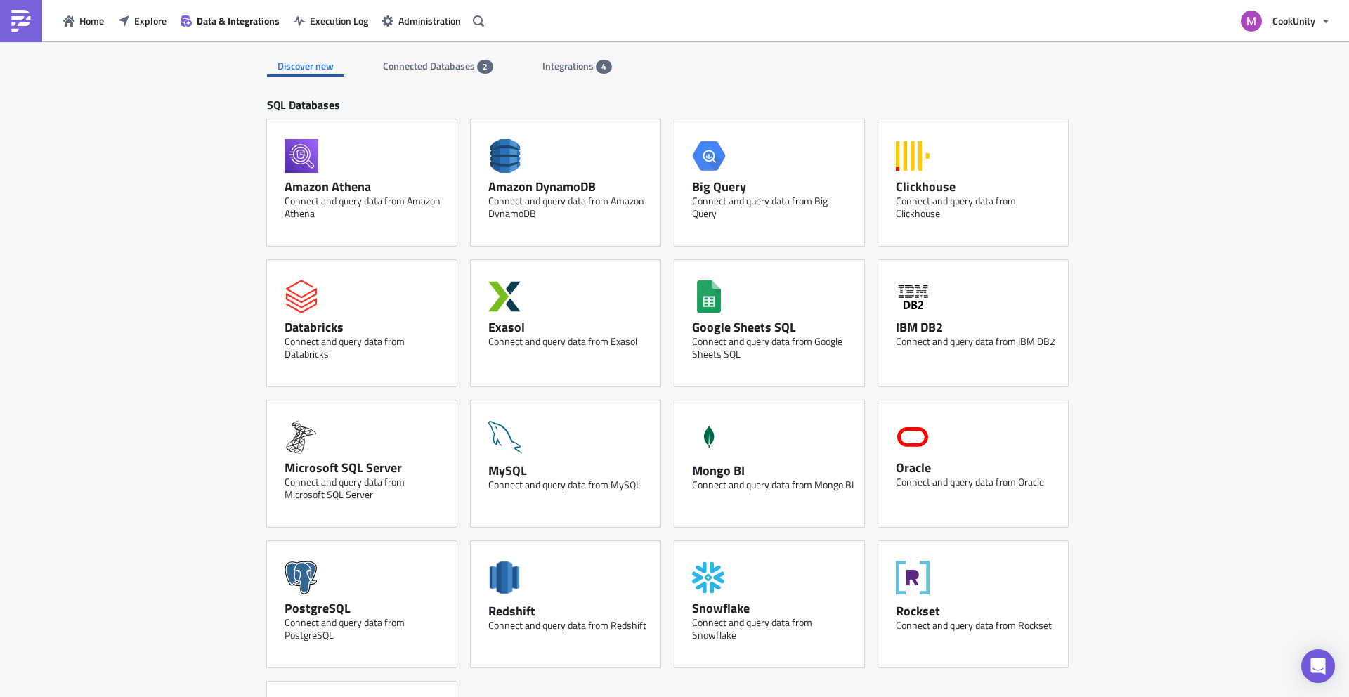
click at [565, 69] on span "Integrations" at bounding box center [568, 65] width 53 height 15
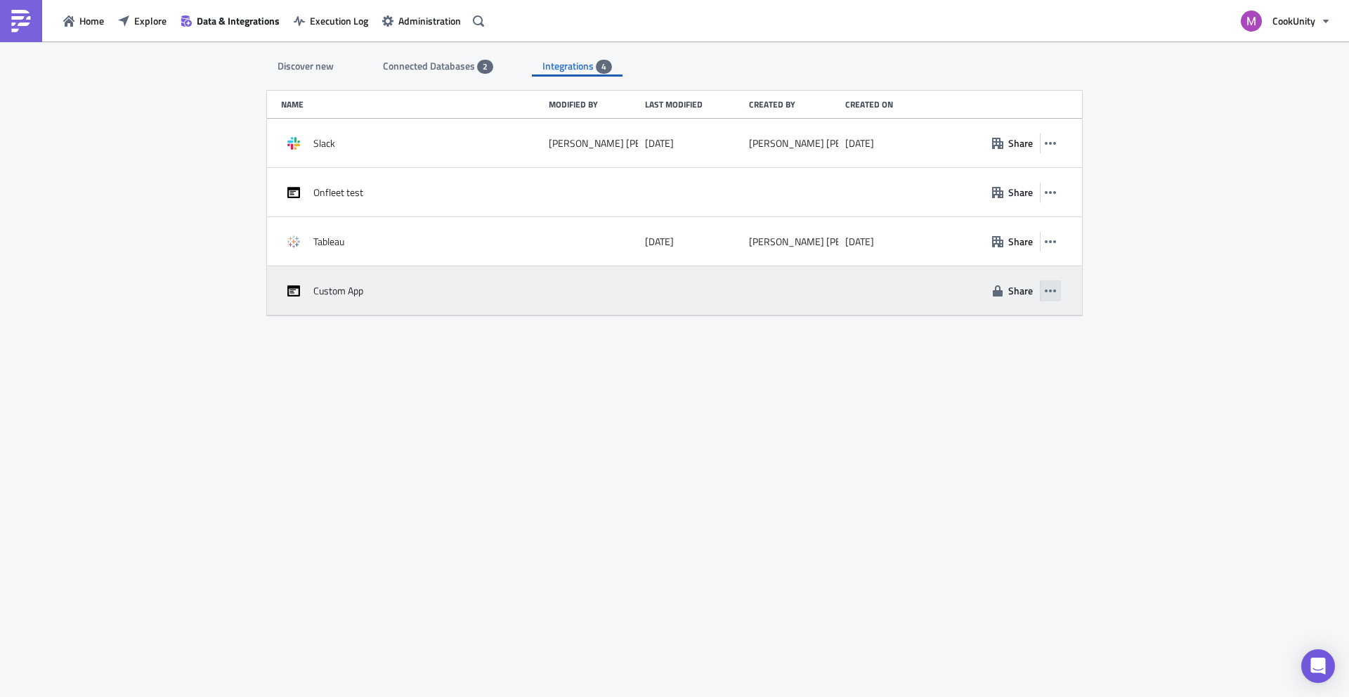
click at [1050, 287] on icon "button" at bounding box center [1049, 290] width 11 height 11
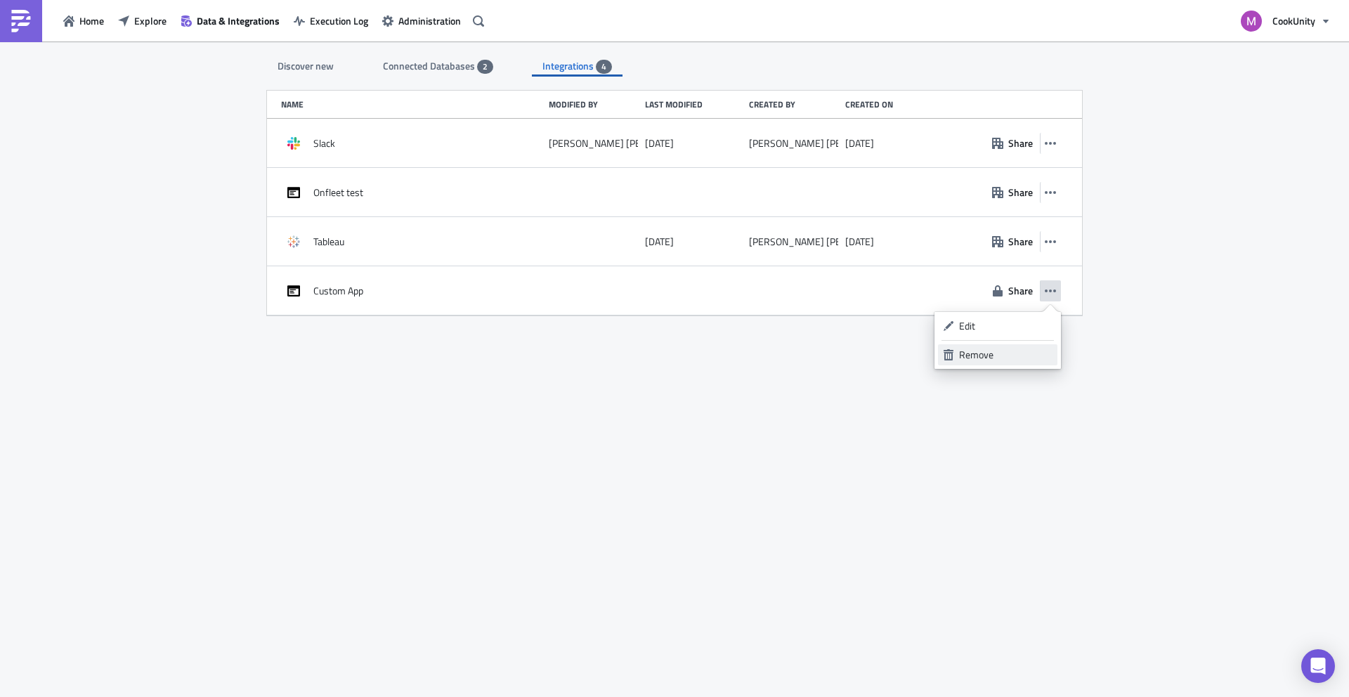
click at [961, 350] on div "Remove" at bounding box center [1005, 355] width 93 height 14
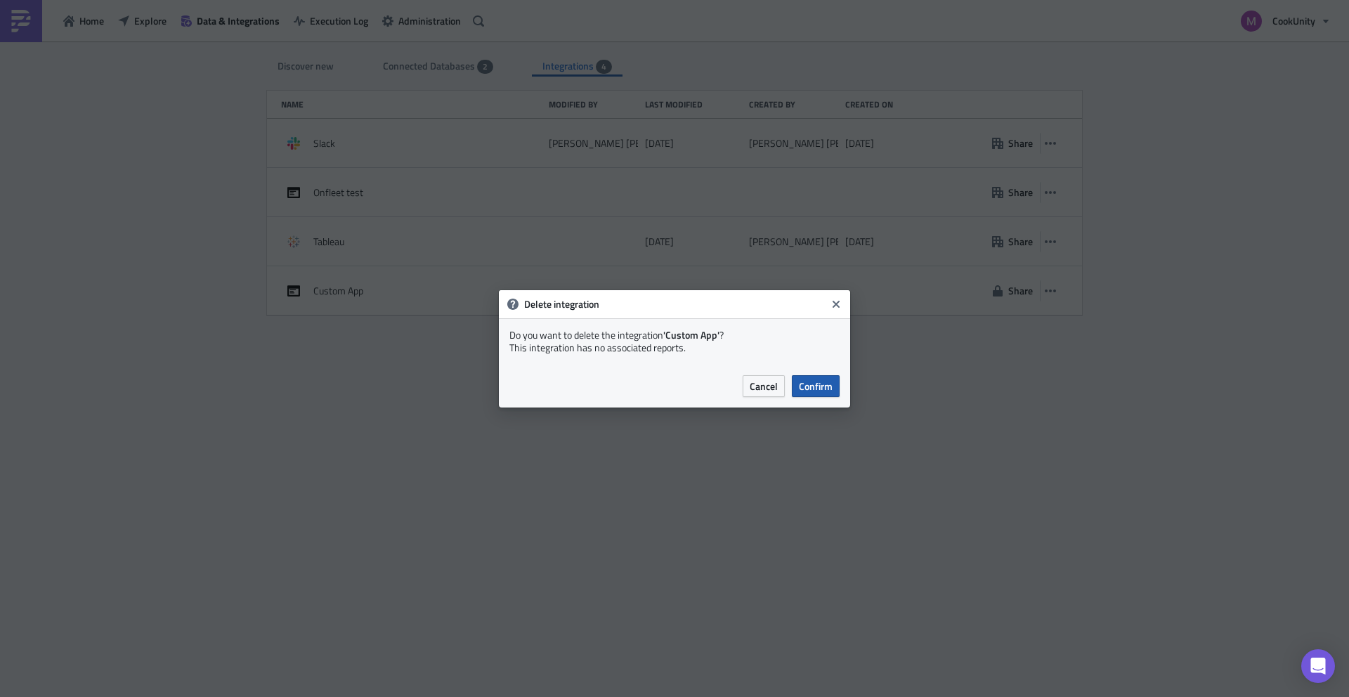
click at [818, 386] on span "Confirm" at bounding box center [816, 386] width 34 height 15
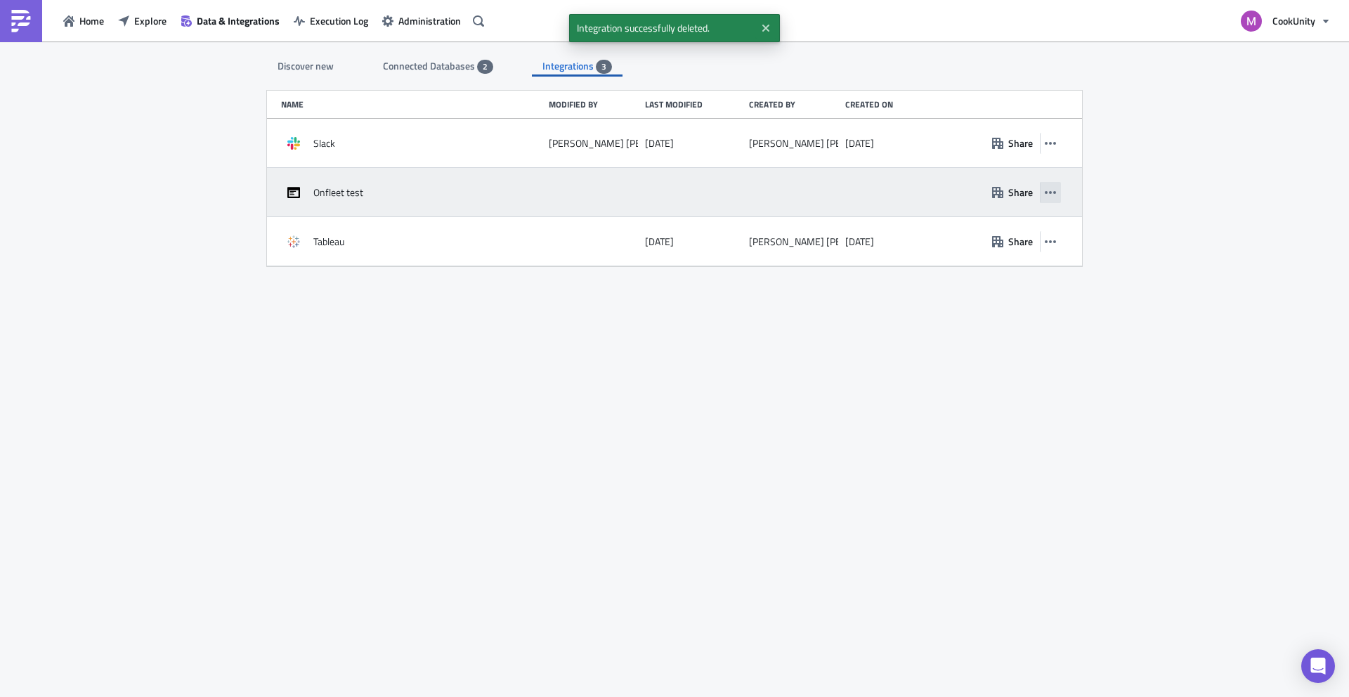
click at [1050, 189] on icon "button" at bounding box center [1049, 192] width 11 height 11
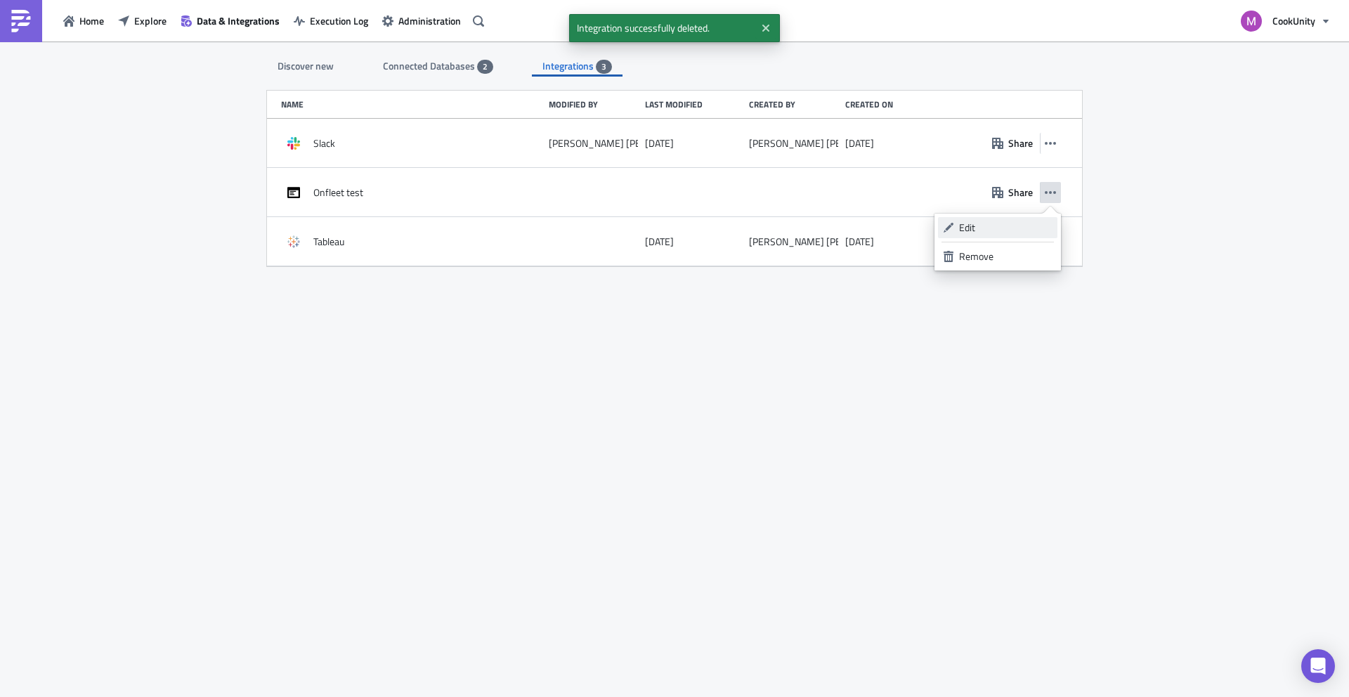
click at [984, 230] on div "Edit" at bounding box center [1005, 228] width 93 height 14
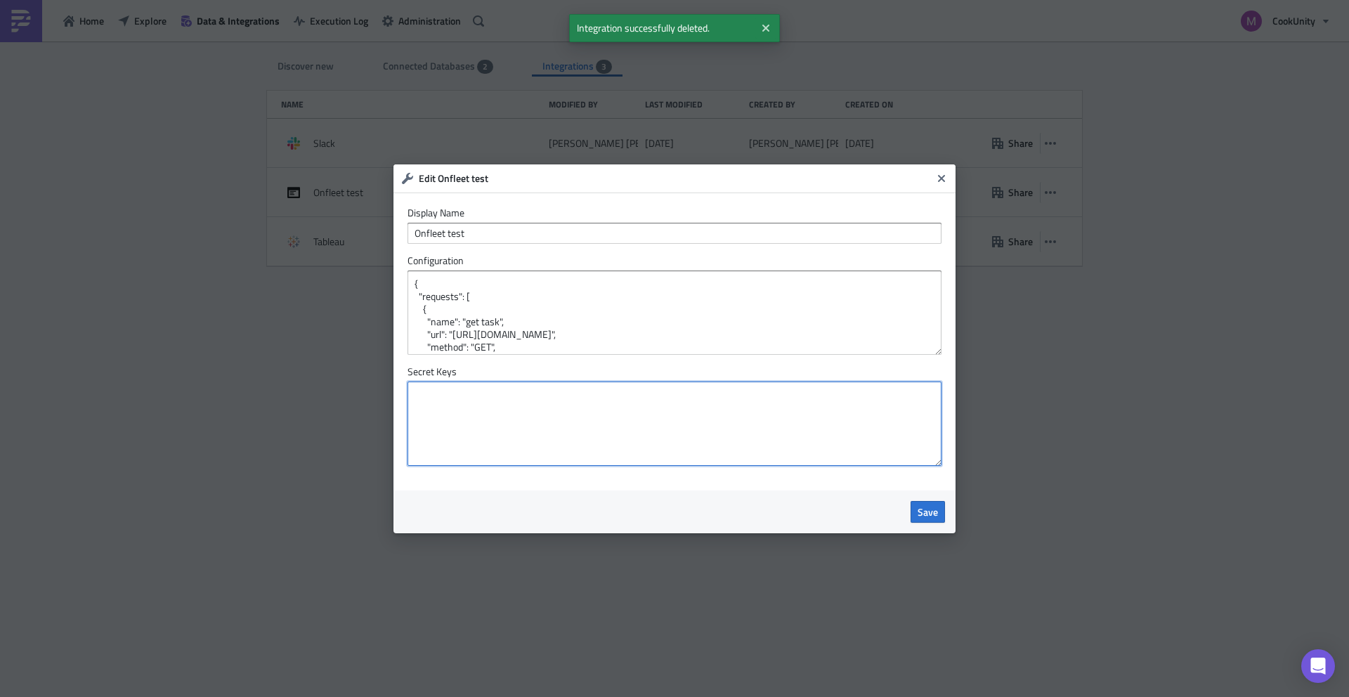
click at [497, 422] on textarea at bounding box center [674, 423] width 534 height 84
paste textarea "{ "key": "value" }"
click at [449, 405] on textarea "{ "key": "value" }" at bounding box center [674, 423] width 534 height 84
type textarea "{ "key": "value" }"
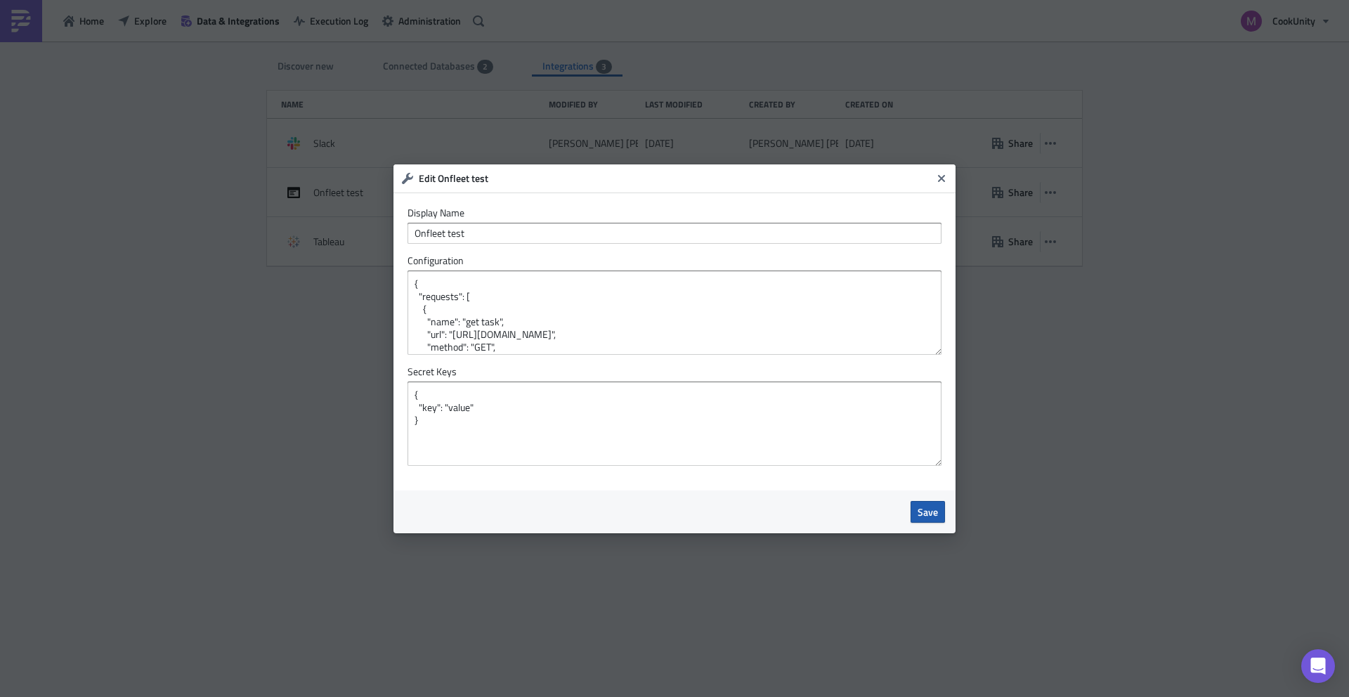
click at [935, 513] on span "Save" at bounding box center [927, 511] width 20 height 15
